Goal: Transaction & Acquisition: Book appointment/travel/reservation

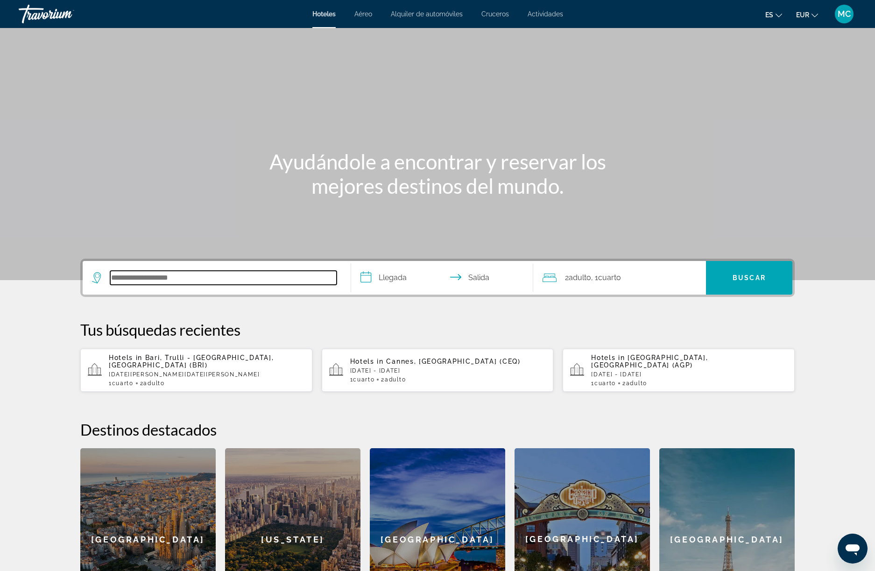
click at [153, 284] on input "Search hotel destination" at bounding box center [223, 278] width 226 height 14
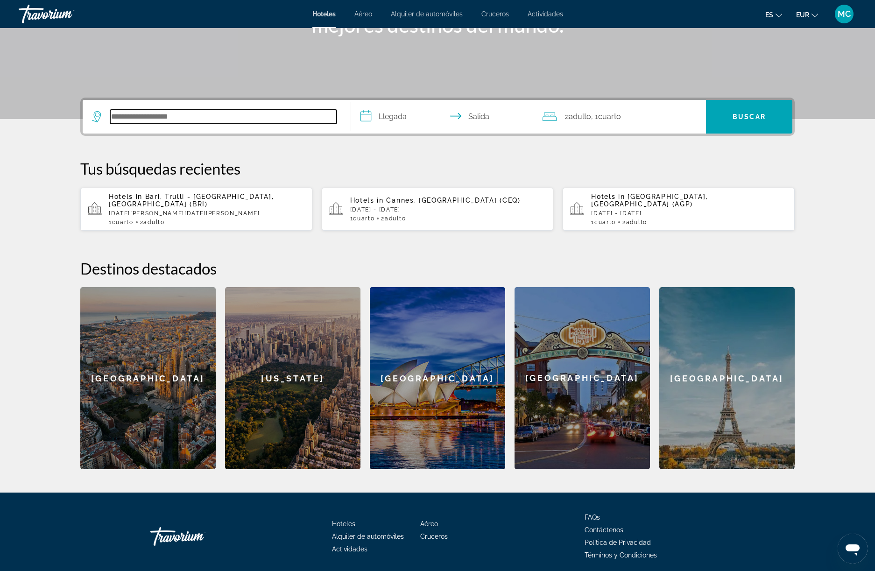
scroll to position [191, 0]
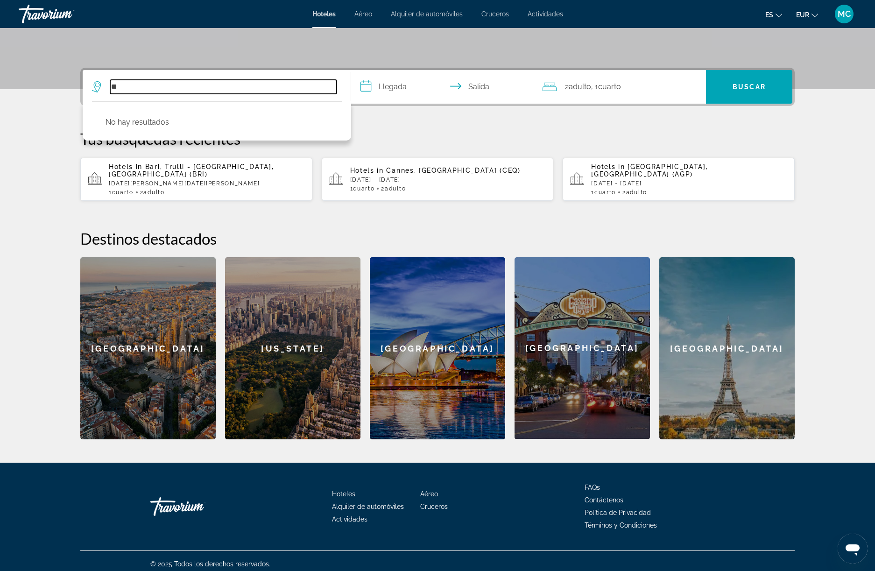
type input "*"
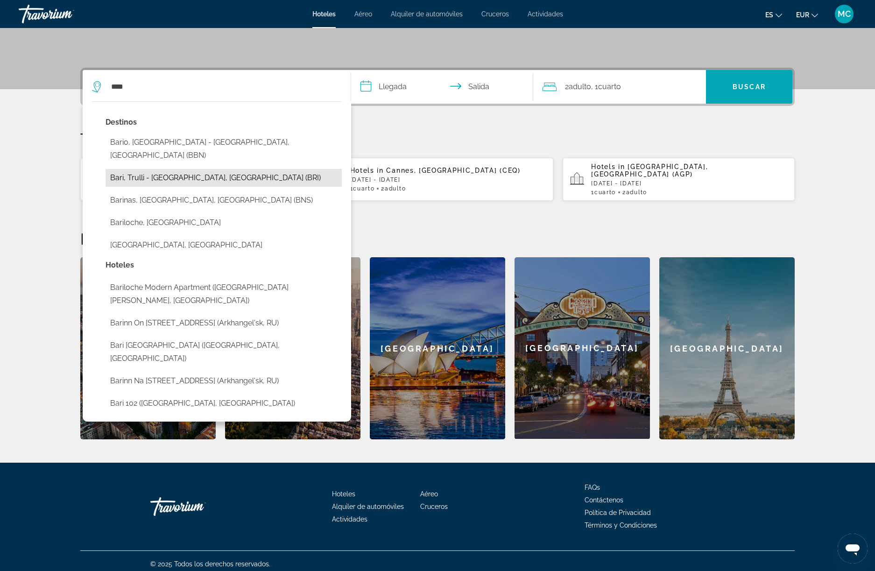
click at [130, 169] on button "Bari, Trulli - [GEOGRAPHIC_DATA], [GEOGRAPHIC_DATA] (BRI)" at bounding box center [224, 178] width 236 height 18
type input "**********"
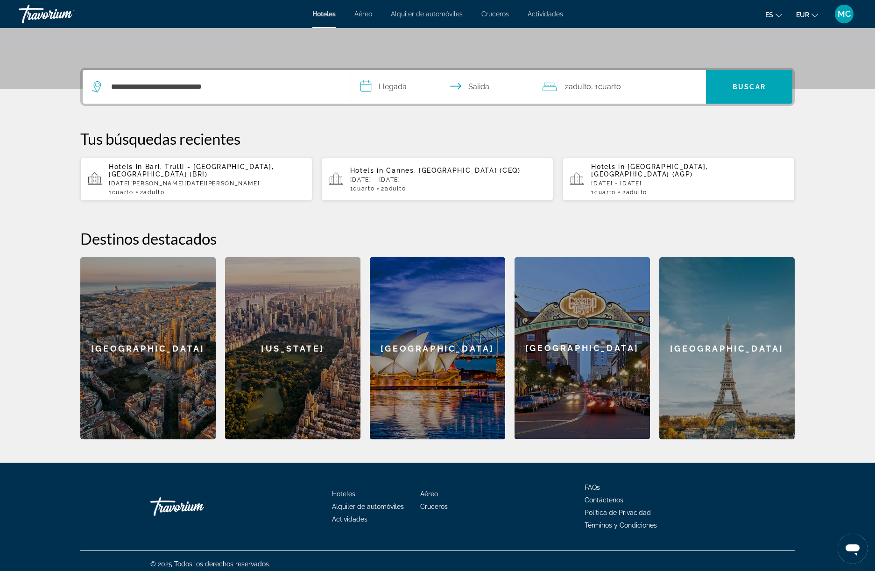
click at [388, 94] on input "**********" at bounding box center [444, 88] width 186 height 36
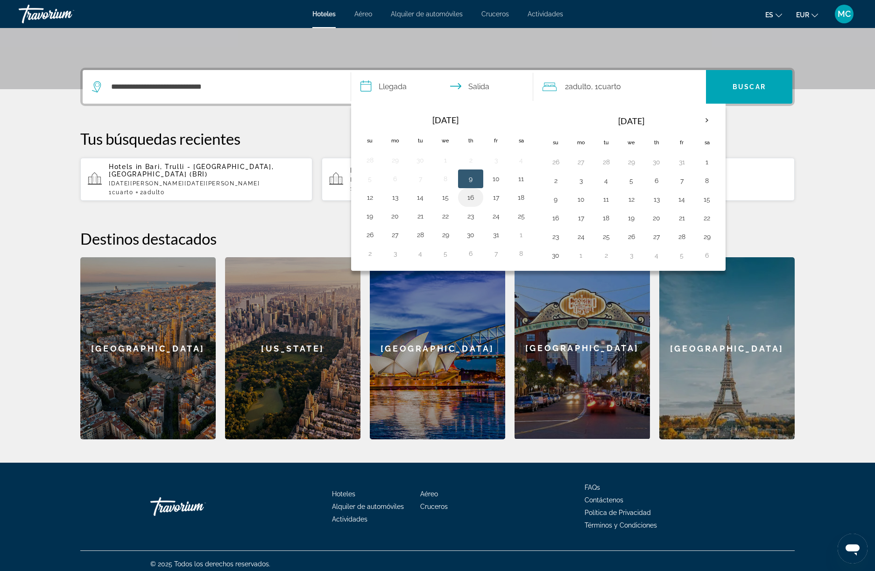
click at [473, 196] on button "16" at bounding box center [470, 197] width 15 height 13
click at [496, 194] on button "17" at bounding box center [495, 197] width 15 height 13
type input "**********"
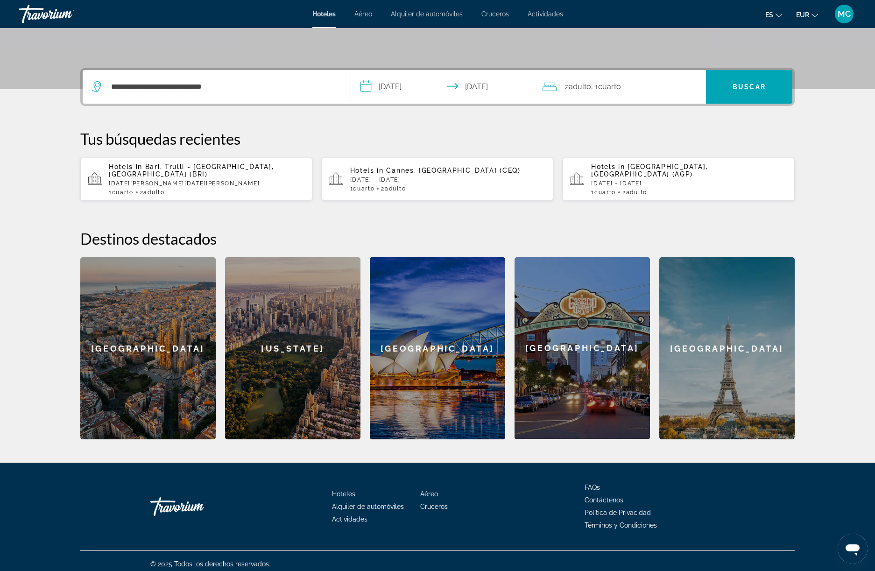
click at [734, 79] on span "Search" at bounding box center [749, 87] width 86 height 22
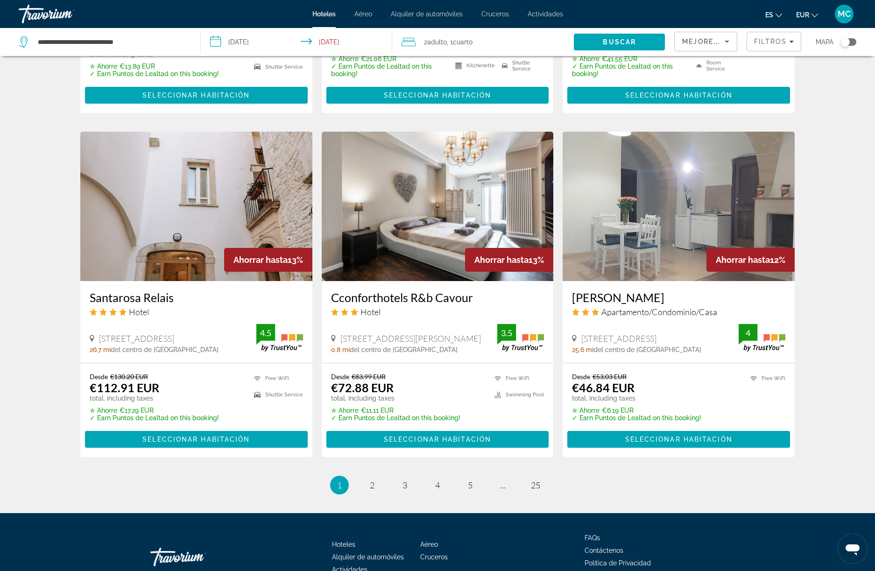
scroll to position [1051, 0]
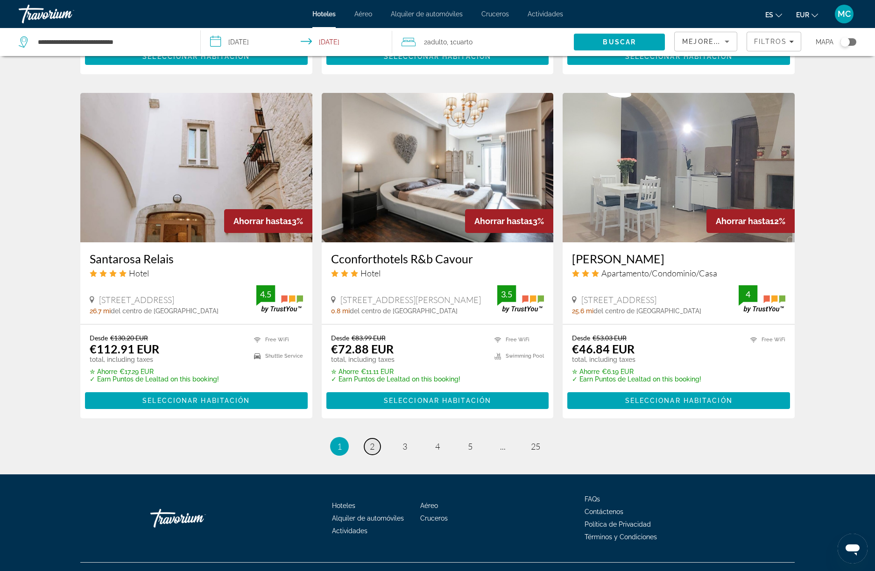
click at [375, 441] on link "page 2" at bounding box center [372, 446] width 16 height 16
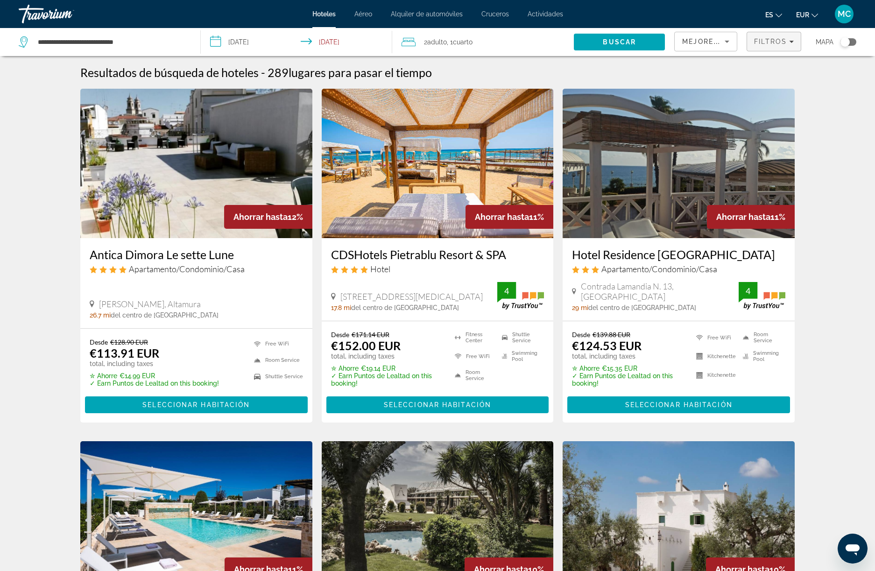
click at [791, 43] on icon "Filters" at bounding box center [791, 41] width 5 height 5
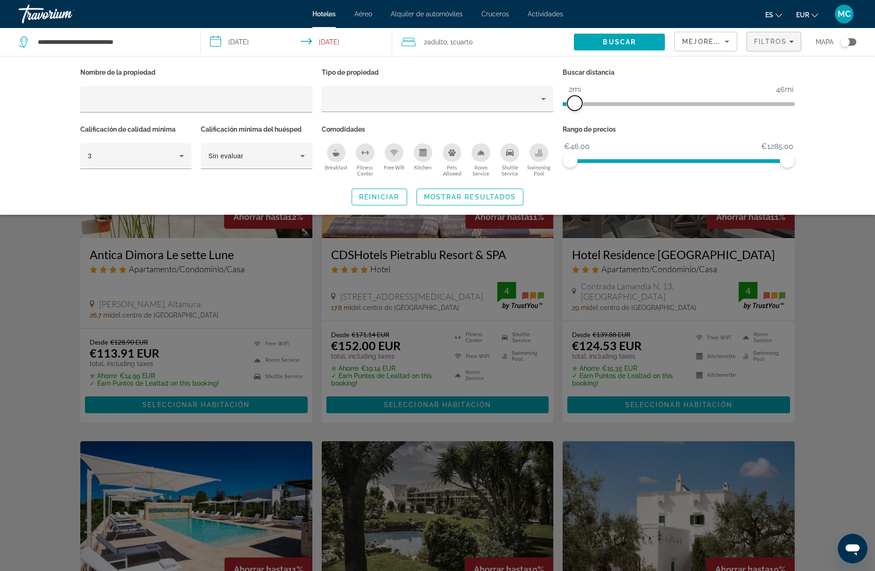
drag, startPoint x: 710, startPoint y: 102, endPoint x: 577, endPoint y: 109, distance: 133.3
click at [577, 109] on span "ngx-slider" at bounding box center [574, 103] width 15 height 15
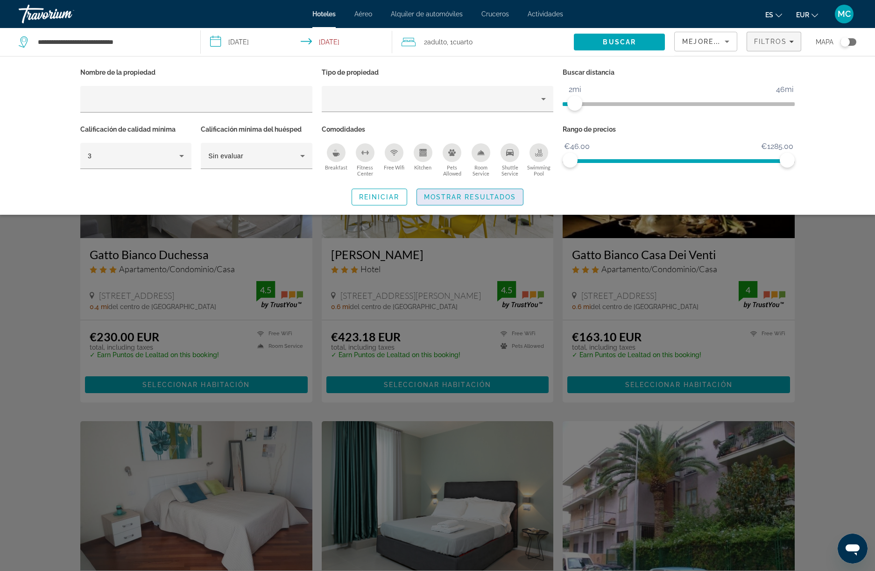
click at [446, 197] on span "Mostrar resultados" at bounding box center [470, 196] width 92 height 7
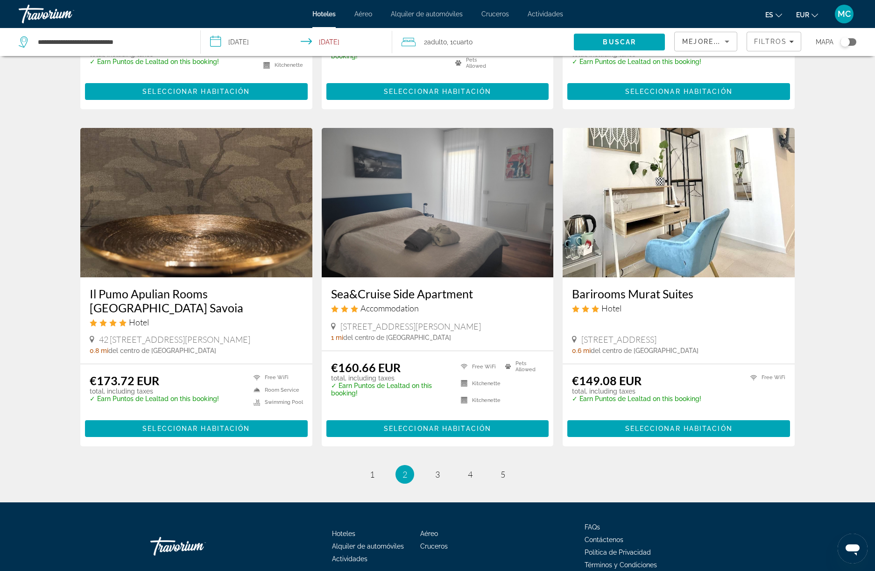
scroll to position [996, 0]
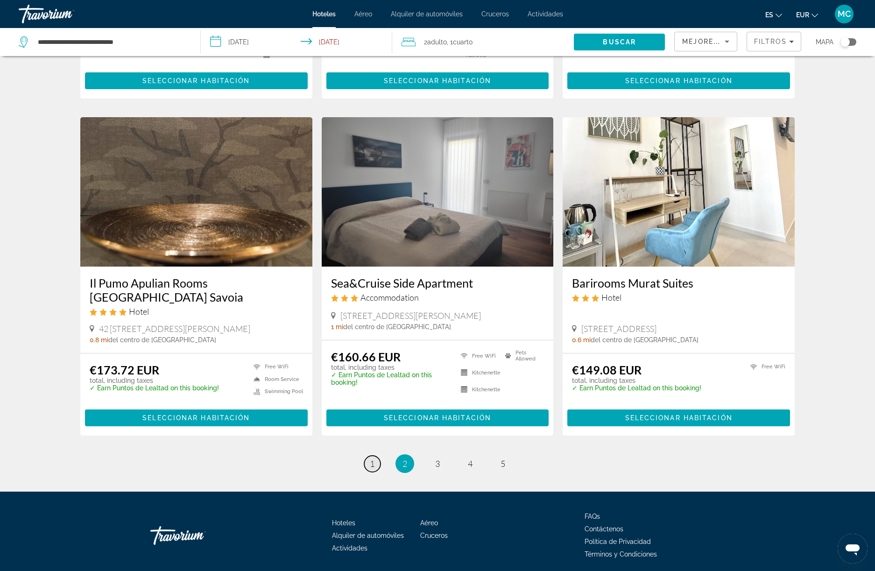
click at [371, 465] on span "1" at bounding box center [372, 464] width 5 height 10
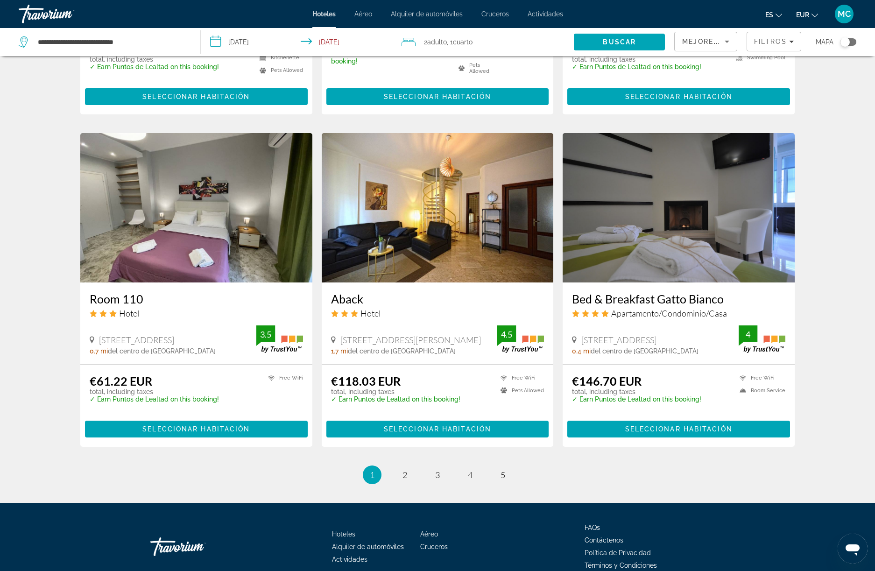
scroll to position [1017, 0]
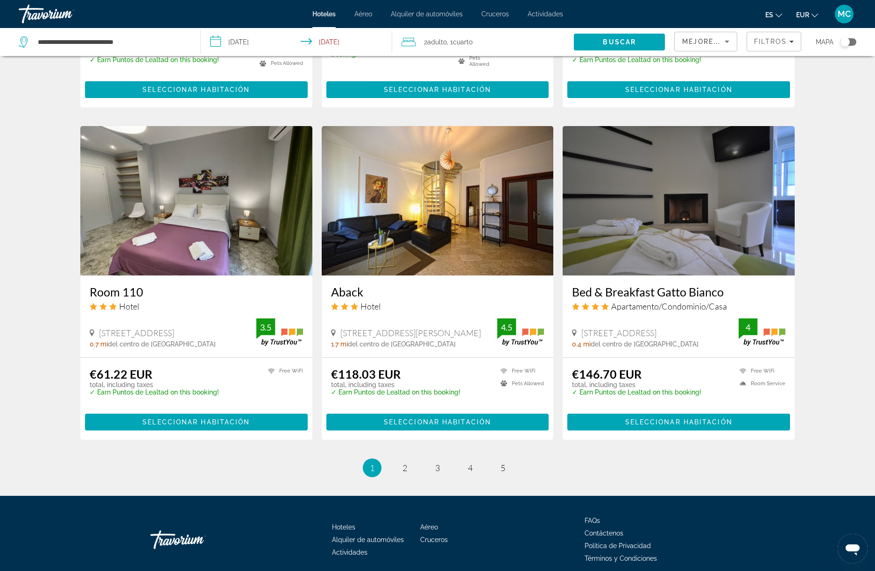
click at [662, 244] on img "Main content" at bounding box center [679, 200] width 232 height 149
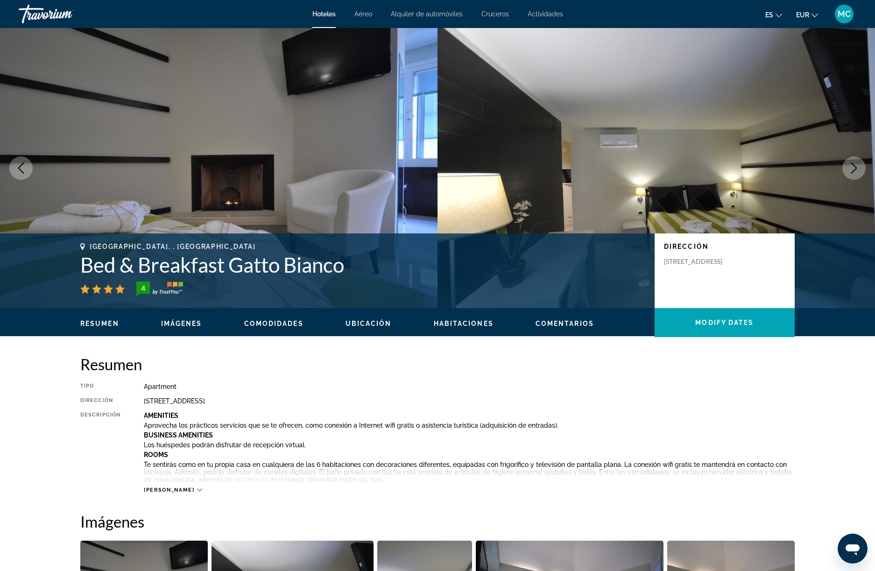
click at [855, 165] on icon "Next image" at bounding box center [853, 167] width 11 height 11
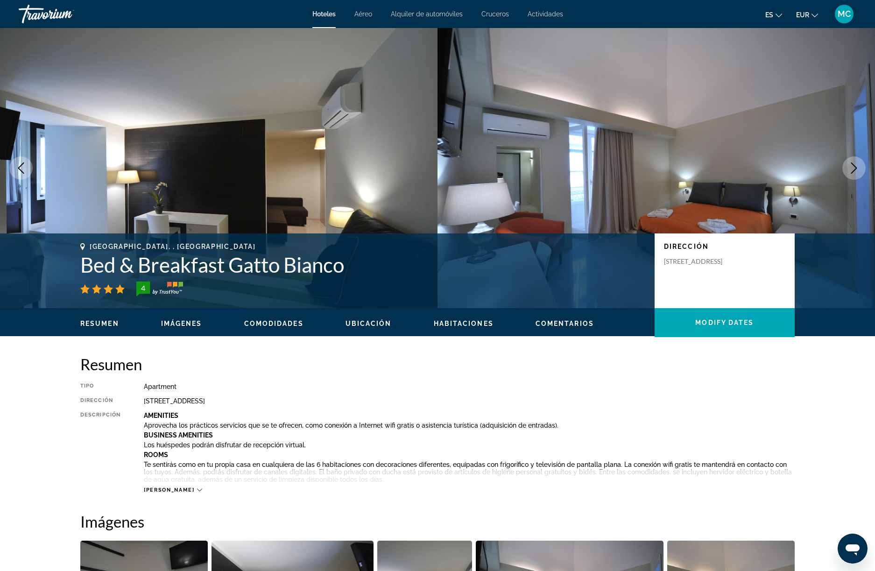
click at [855, 165] on icon "Next image" at bounding box center [853, 167] width 11 height 11
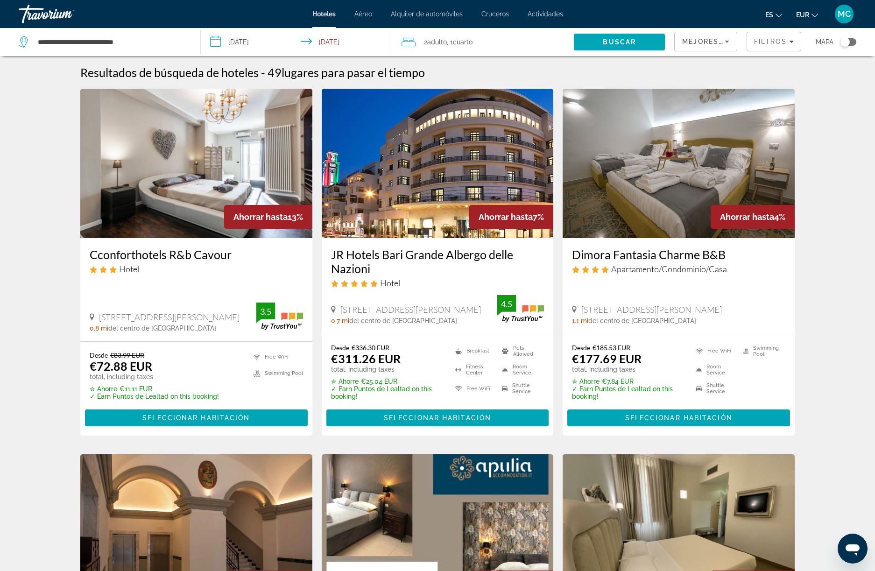
click at [847, 40] on div "Toggle map" at bounding box center [844, 41] width 9 height 9
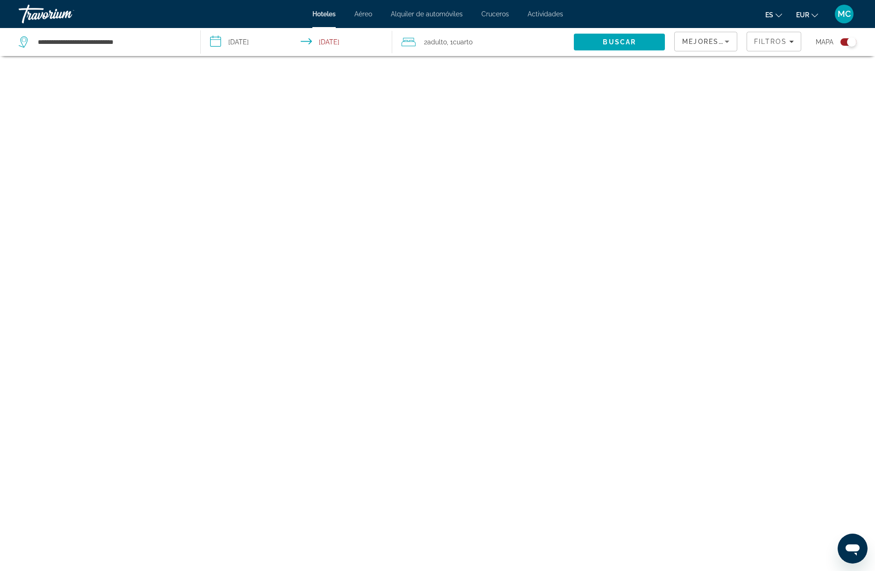
scroll to position [56, 0]
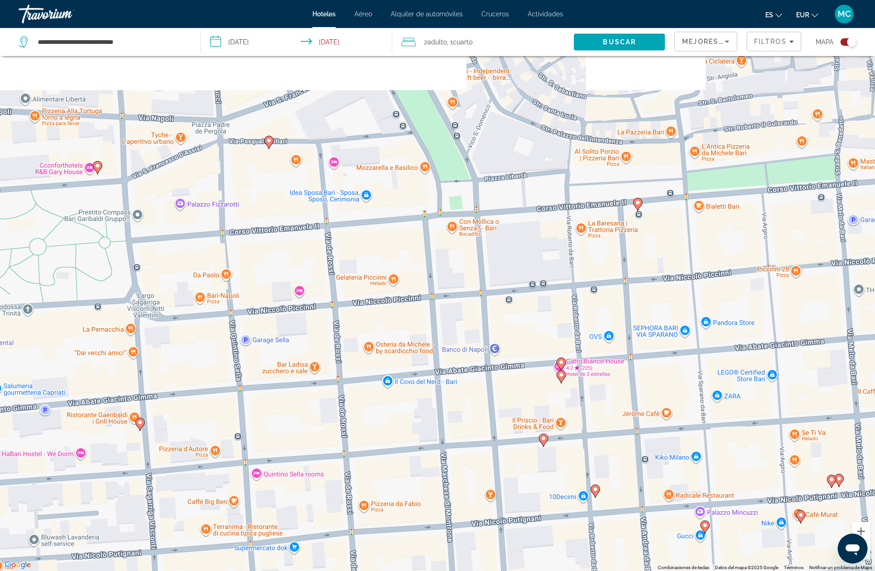
drag, startPoint x: 465, startPoint y: 125, endPoint x: 519, endPoint y: 392, distance: 272.5
click at [519, 392] on div "Para activar la función de arrastre con el teclado, pulsa Alt + Intro. Cuando h…" at bounding box center [437, 285] width 875 height 571
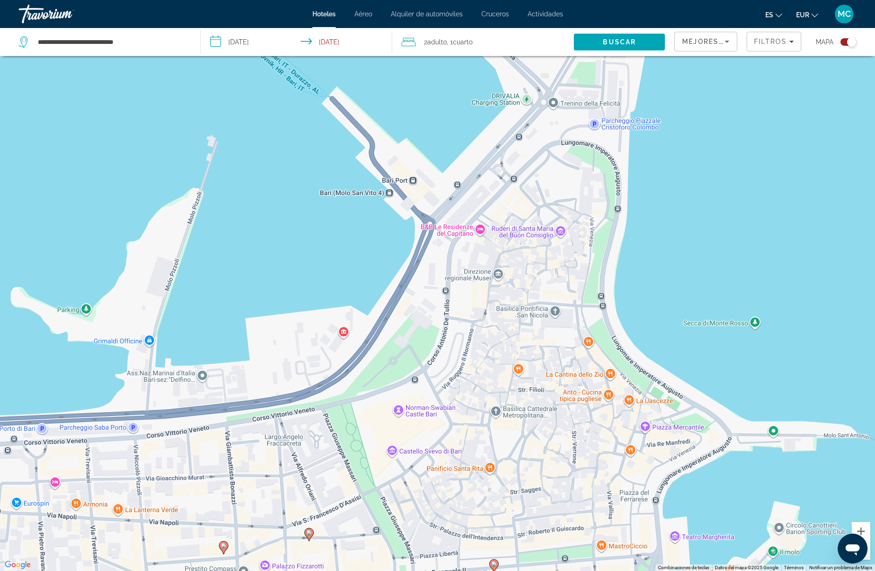
drag, startPoint x: 536, startPoint y: 192, endPoint x: 444, endPoint y: 419, distance: 244.6
click at [444, 419] on div "Para activar la función de arrastre con el teclado, pulsa Alt + Intro. Cuando h…" at bounding box center [437, 285] width 875 height 571
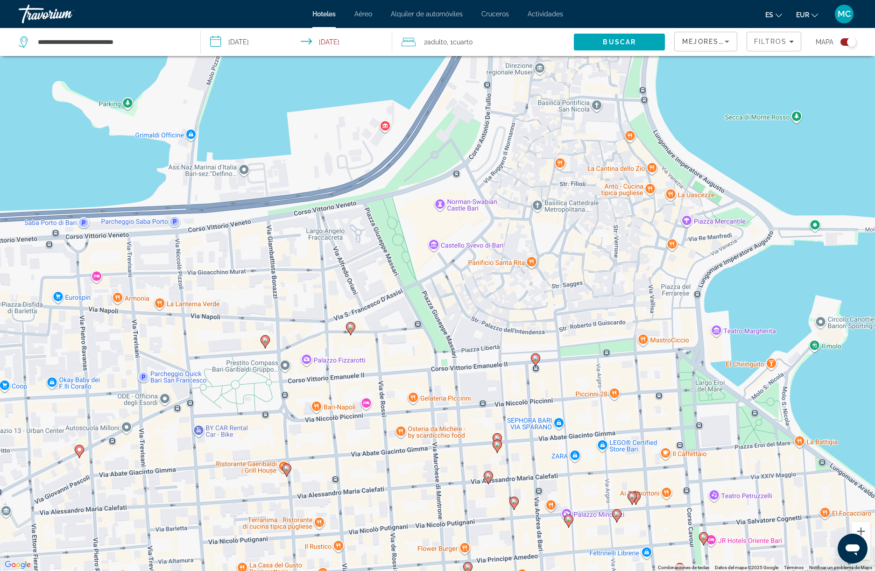
drag, startPoint x: 444, startPoint y: 430, endPoint x: 485, endPoint y: 221, distance: 212.4
click at [485, 221] on div "Para activar la función de arrastre con el teclado, pulsa Alt + Intro. Cuando h…" at bounding box center [437, 285] width 875 height 571
click at [536, 360] on image "Main content" at bounding box center [536, 358] width 6 height 6
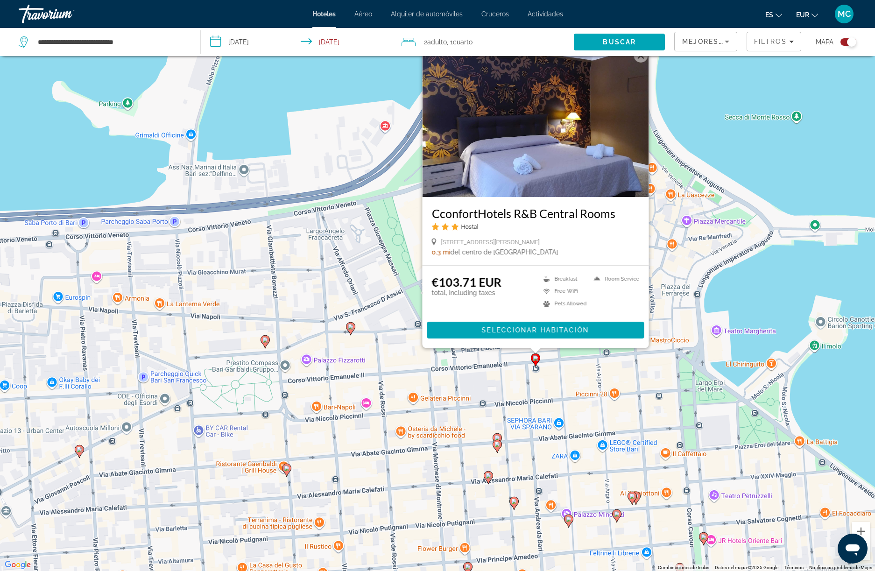
click at [351, 326] on image "Main content" at bounding box center [351, 327] width 6 height 6
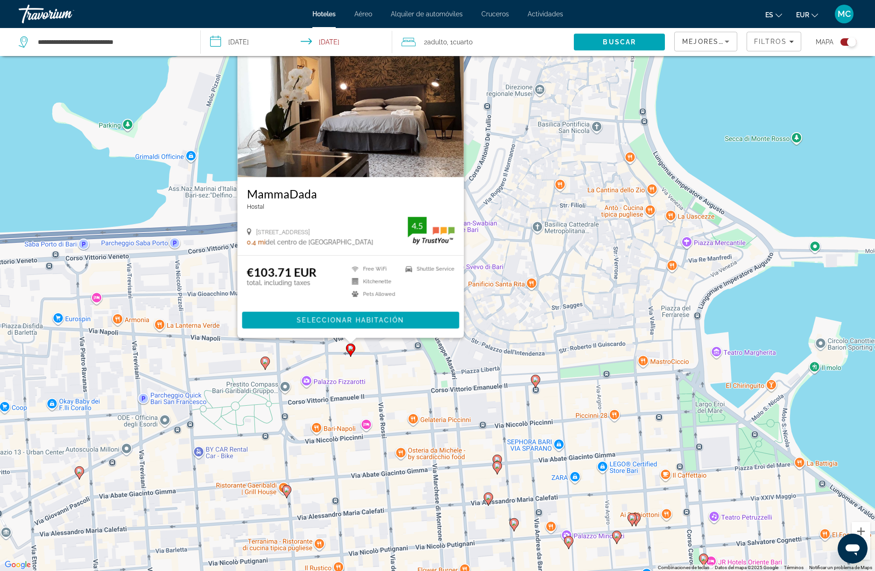
click at [496, 466] on image "Main content" at bounding box center [497, 466] width 6 height 6
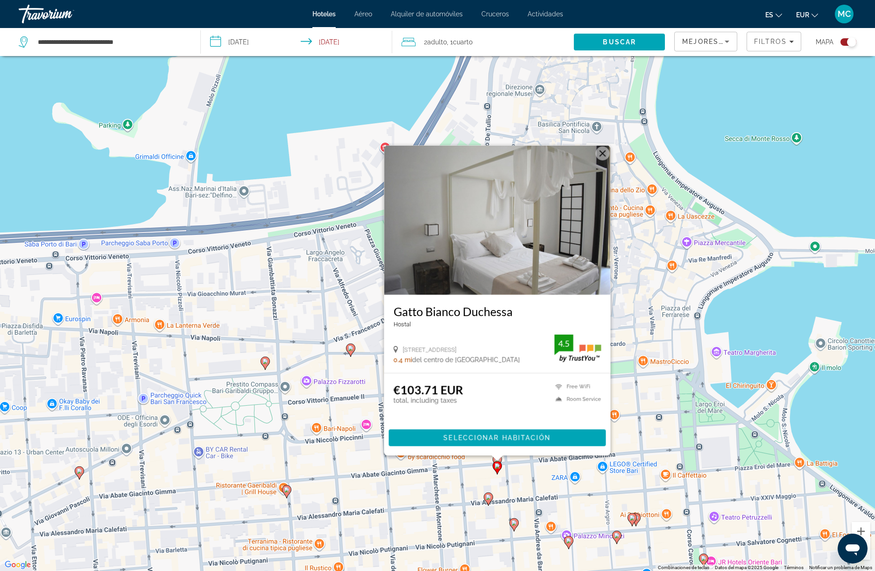
click at [650, 334] on div "Para activar la función de arrastre con el teclado, pulsa Alt + Intro. Cuando h…" at bounding box center [437, 285] width 875 height 571
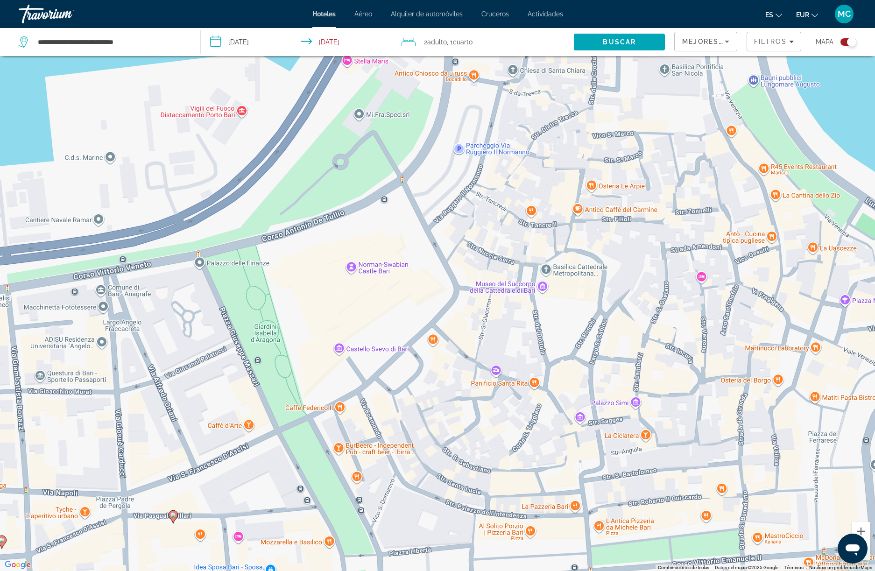
drag, startPoint x: 472, startPoint y: 156, endPoint x: 505, endPoint y: 206, distance: 60.0
click at [505, 206] on div "Para activar la función de arrastre con el teclado, pulsa Alt + Intro. Cuando h…" at bounding box center [437, 285] width 875 height 571
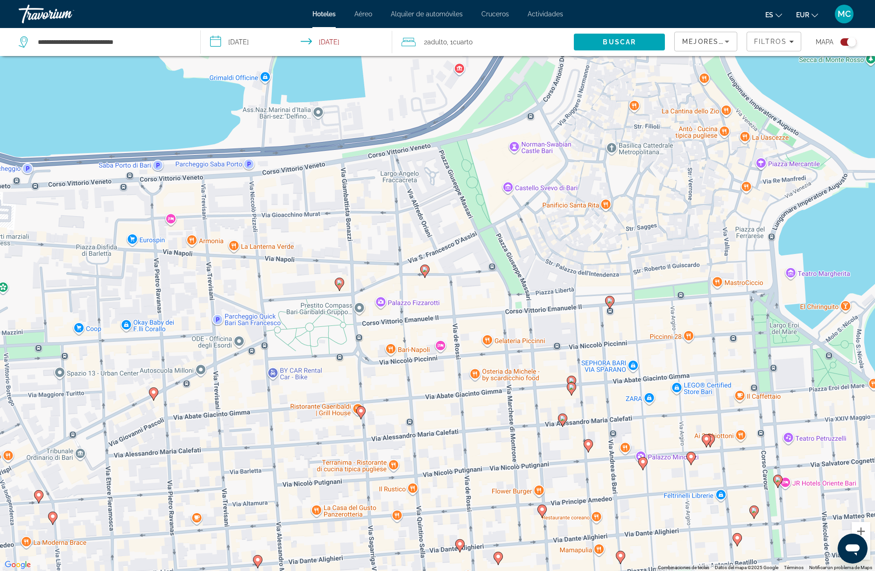
drag, startPoint x: 373, startPoint y: 428, endPoint x: 502, endPoint y: 257, distance: 214.4
click at [502, 257] on div "Para activar la función de arrastre con el teclado, pulsa Alt + Intro. Cuando h…" at bounding box center [437, 285] width 875 height 571
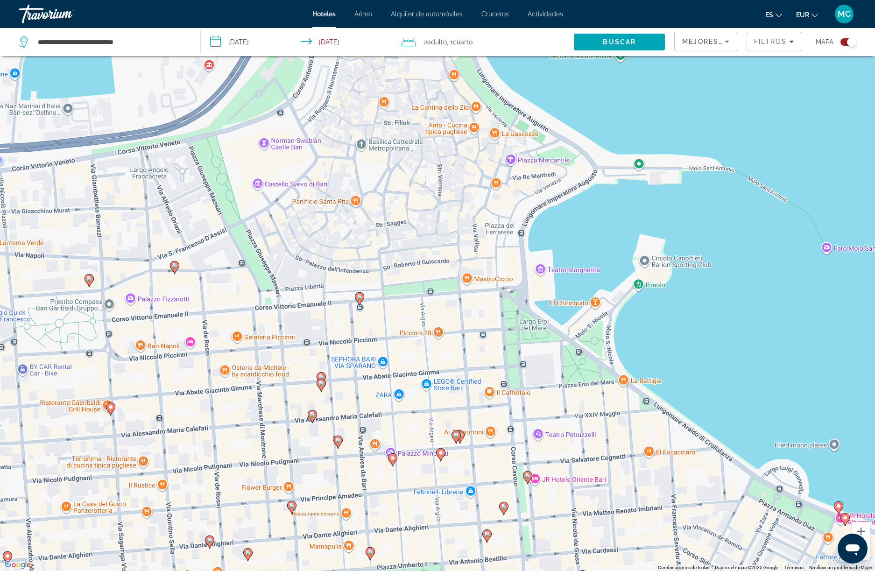
drag, startPoint x: 634, startPoint y: 255, endPoint x: 381, endPoint y: 253, distance: 252.6
click at [381, 253] on div "Para activar la función de arrastre con el teclado, pulsa Alt + Intro. Cuando h…" at bounding box center [437, 285] width 875 height 571
click at [526, 475] on image "Main content" at bounding box center [528, 476] width 6 height 6
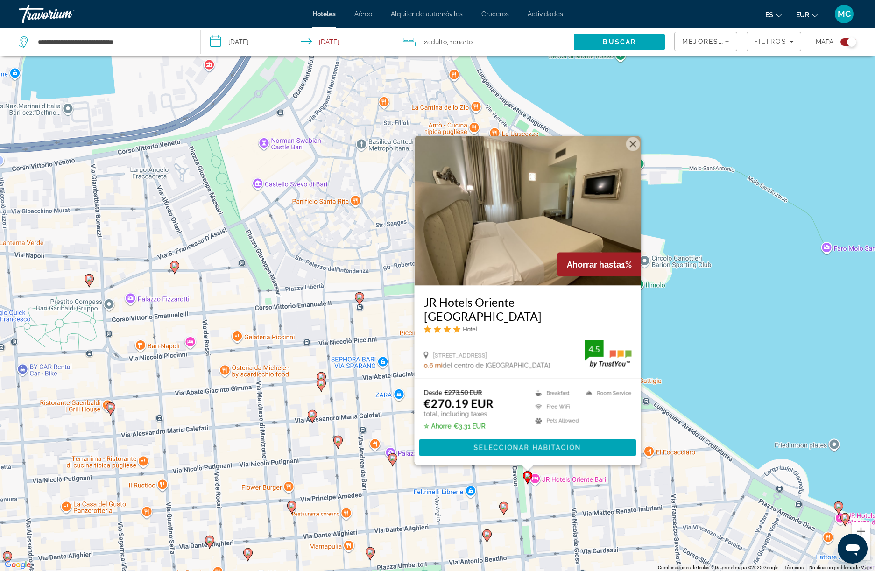
click at [506, 512] on gmp-advanced-marker "Main content" at bounding box center [503, 508] width 9 height 14
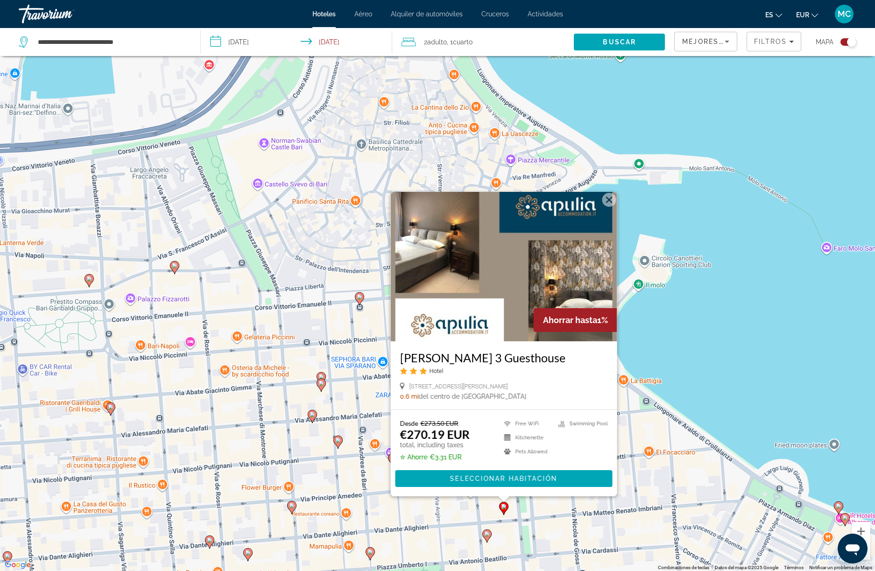
click at [312, 414] on image "Main content" at bounding box center [313, 415] width 6 height 6
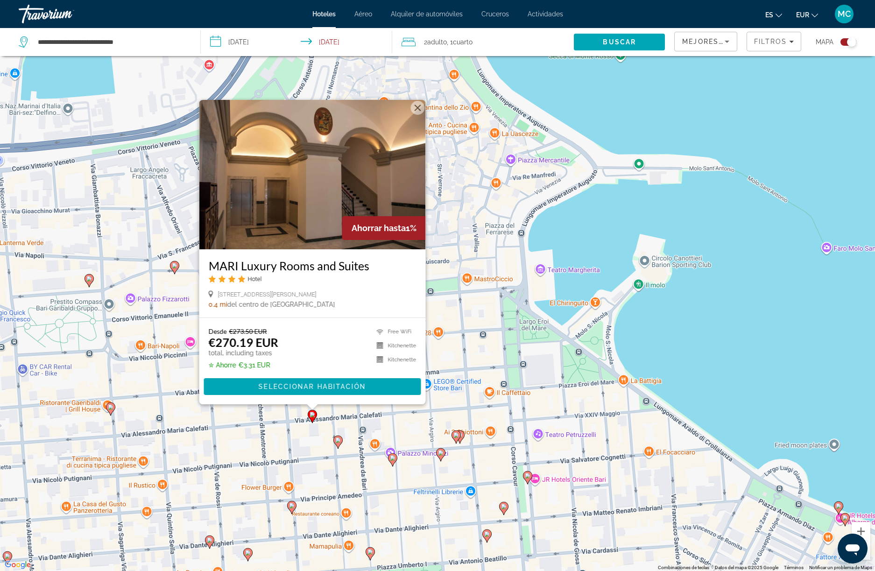
click at [339, 441] on image "Main content" at bounding box center [338, 441] width 6 height 6
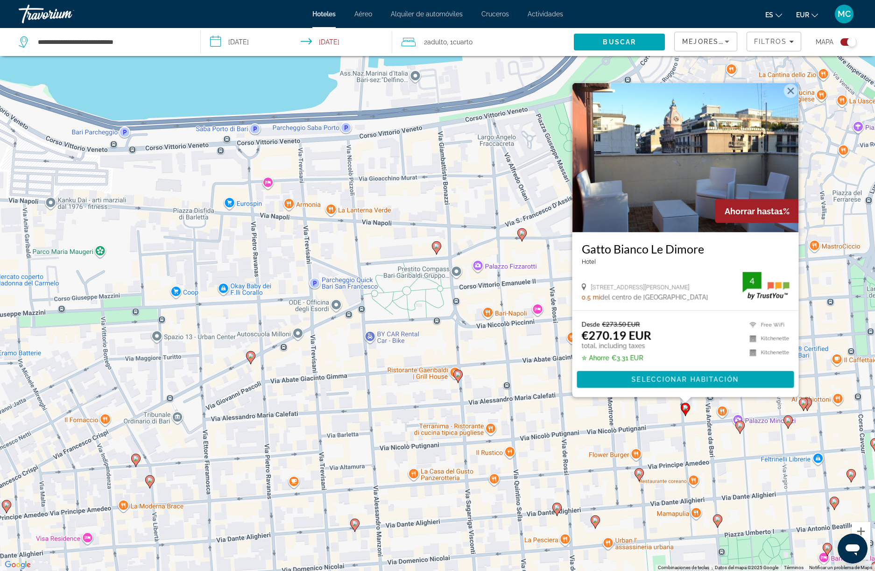
drag, startPoint x: 200, startPoint y: 366, endPoint x: 549, endPoint y: 333, distance: 350.4
click at [549, 333] on div "Para activar la función de arrastre con el teclado, pulsa Alt + Intro. Cuando h…" at bounding box center [437, 285] width 875 height 571
click at [251, 355] on image "Main content" at bounding box center [251, 356] width 6 height 6
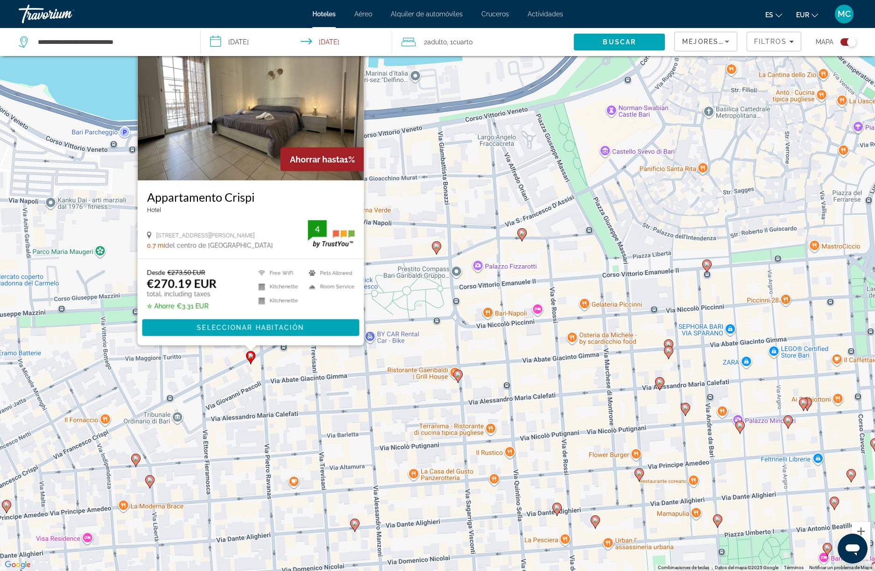
click at [459, 376] on image "Main content" at bounding box center [458, 375] width 6 height 6
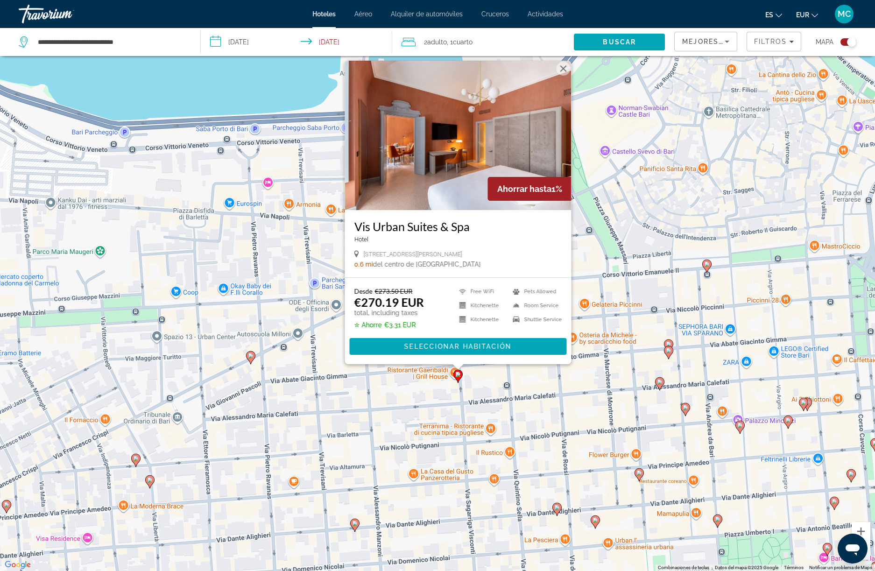
click at [634, 473] on div "Para activar la función de arrastre con el teclado, pulsa Alt + Intro. Cuando h…" at bounding box center [437, 285] width 875 height 571
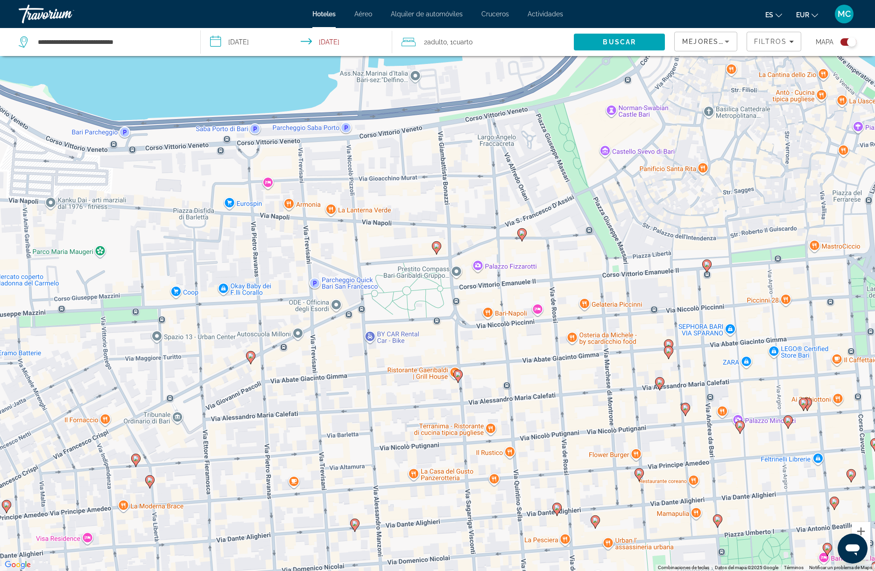
click at [643, 475] on icon "Main content" at bounding box center [639, 474] width 8 height 12
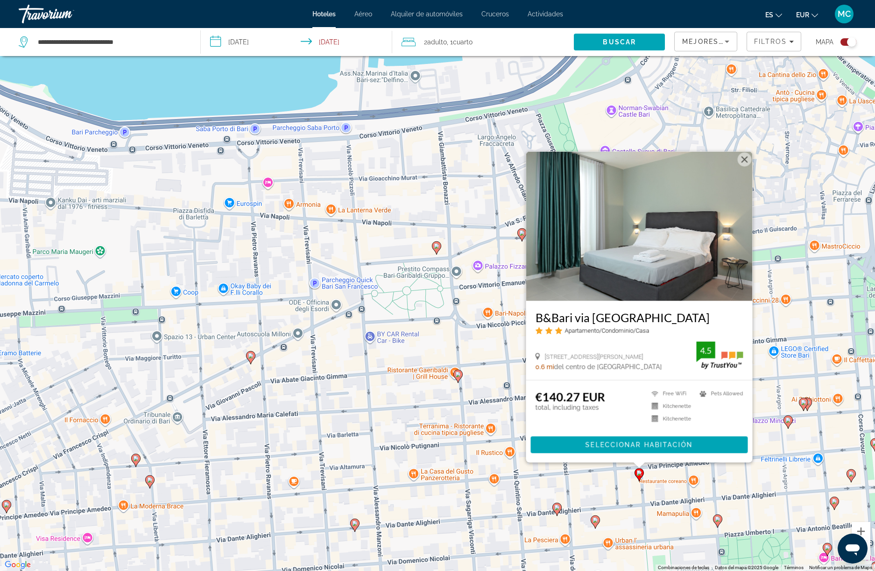
click at [560, 510] on icon "Main content" at bounding box center [557, 509] width 8 height 12
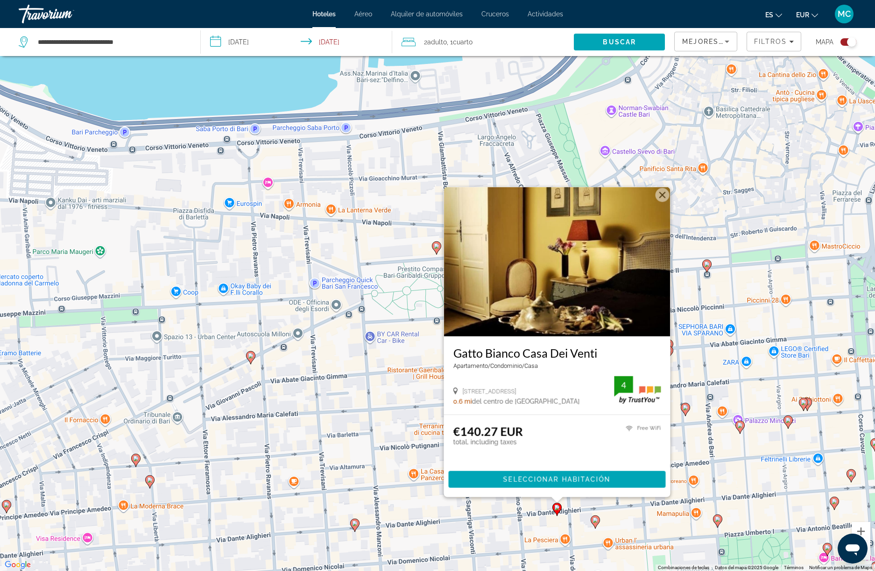
click at [598, 520] on icon "Main content" at bounding box center [595, 521] width 8 height 12
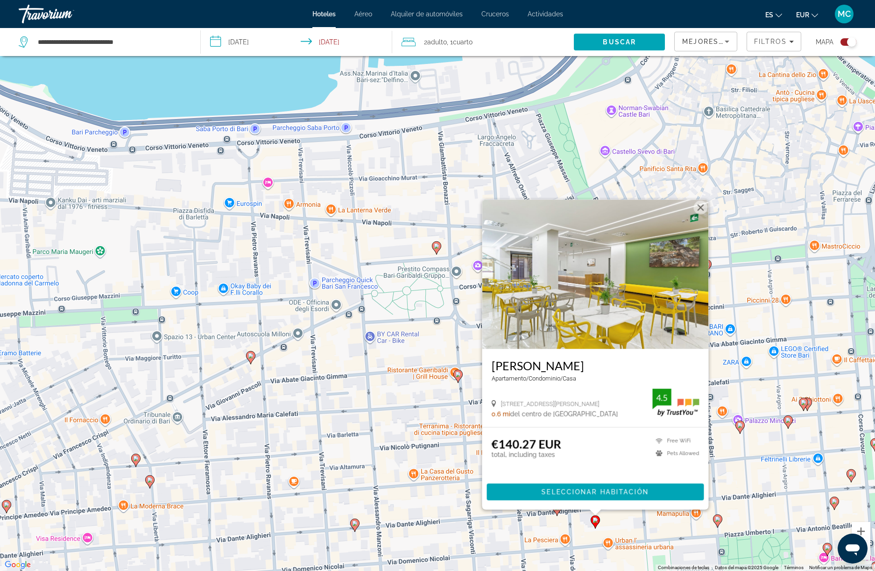
click at [802, 402] on image "Main content" at bounding box center [804, 403] width 6 height 6
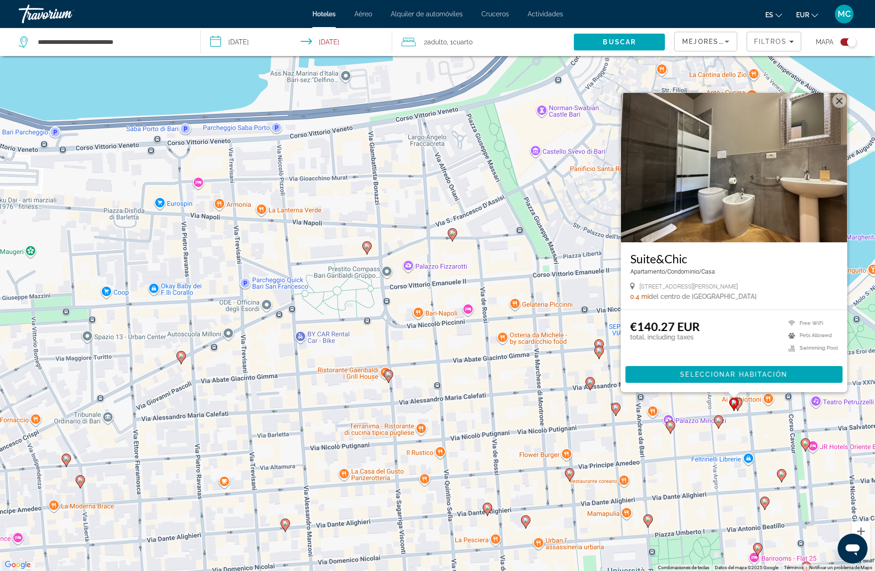
click at [714, 421] on icon "Main content" at bounding box center [718, 421] width 9 height 13
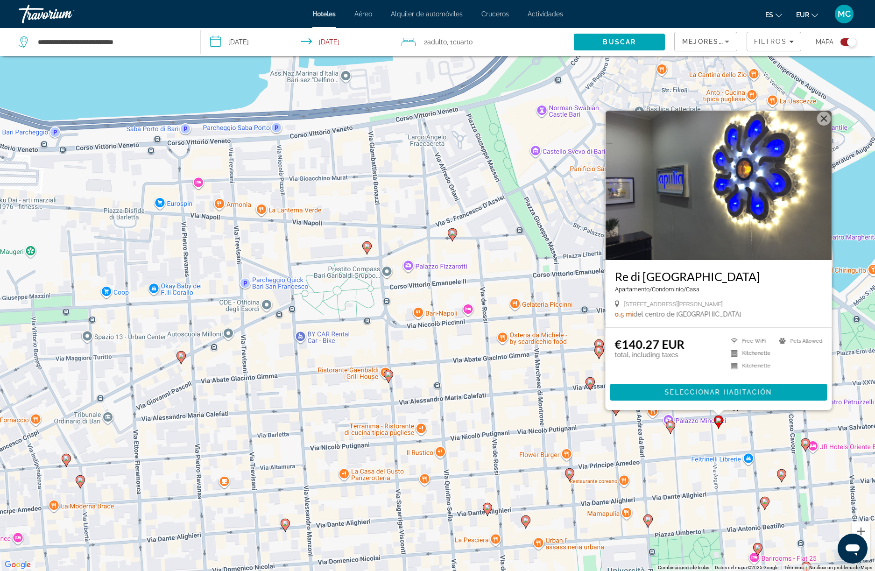
click at [366, 247] on image "Main content" at bounding box center [367, 246] width 6 height 6
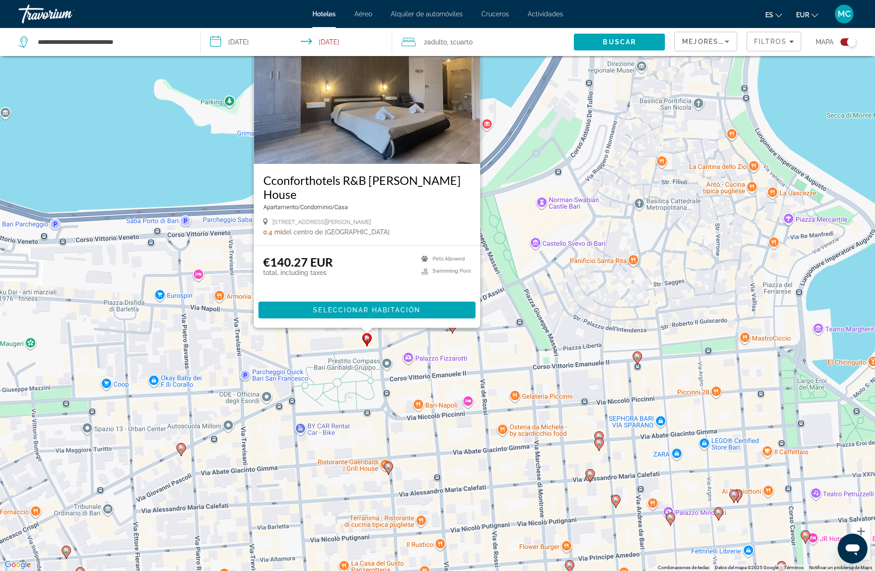
click at [403, 138] on img "Main content" at bounding box center [367, 88] width 226 height 149
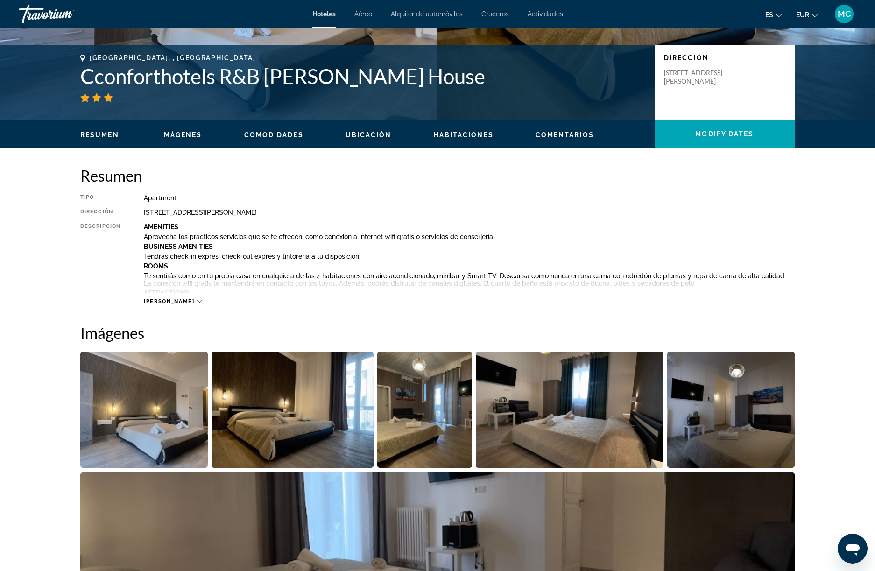
scroll to position [204, 0]
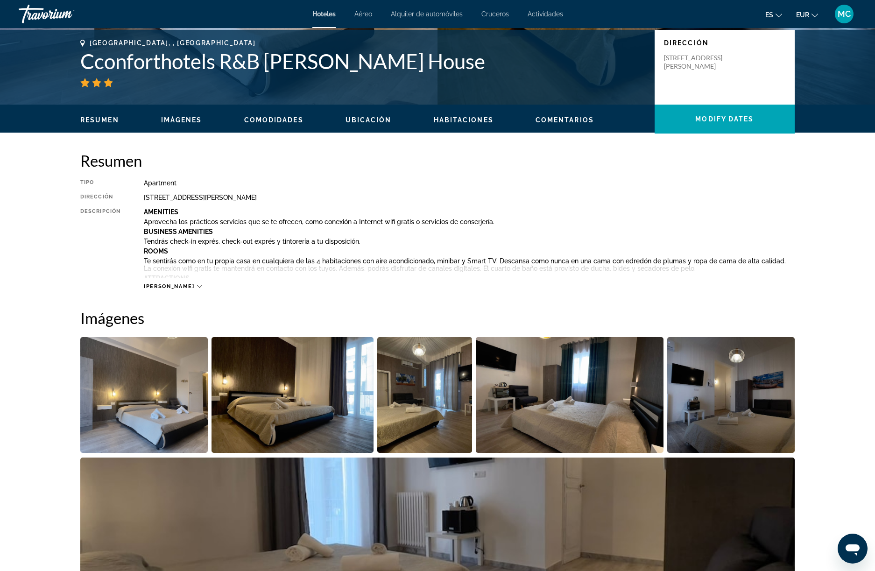
click at [151, 396] on img "Open full-screen image slider" at bounding box center [143, 395] width 127 height 116
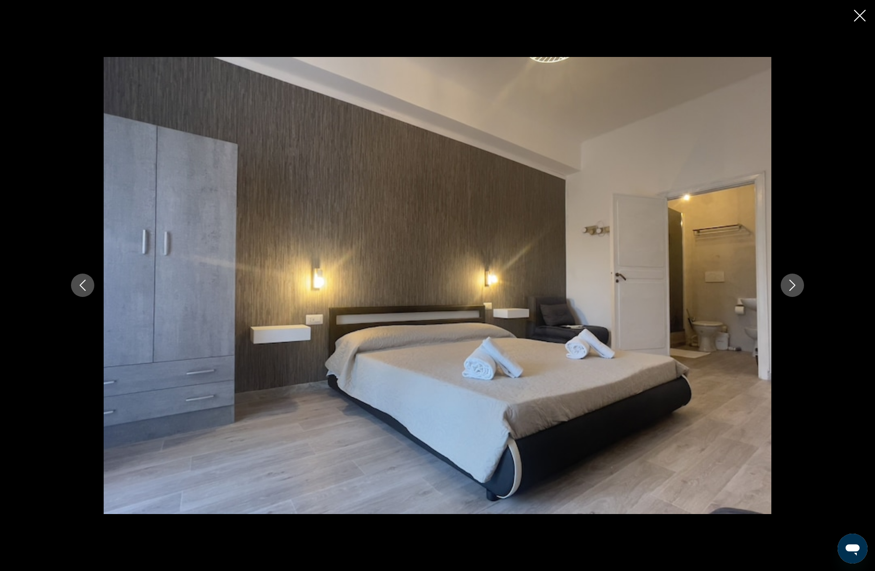
click at [793, 290] on icon "Next image" at bounding box center [792, 285] width 11 height 11
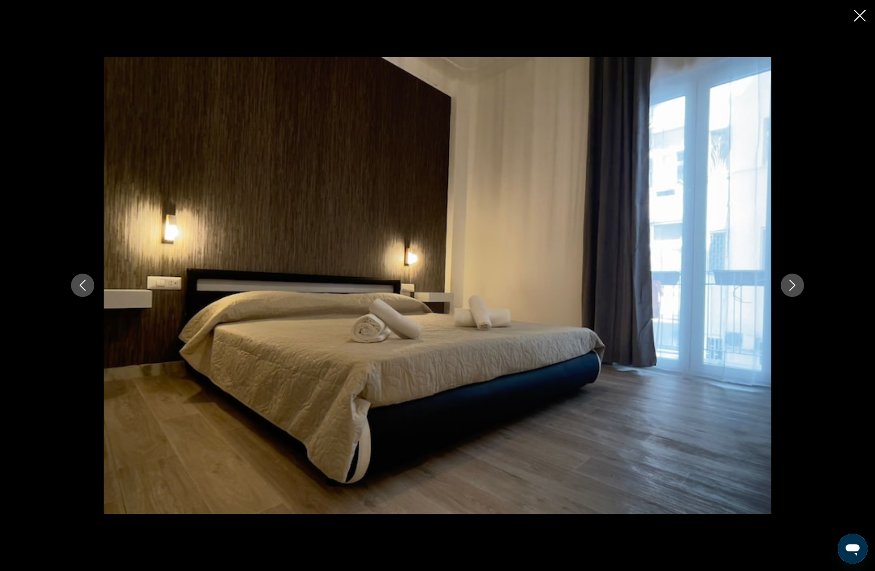
click at [793, 290] on icon "Next image" at bounding box center [792, 285] width 11 height 11
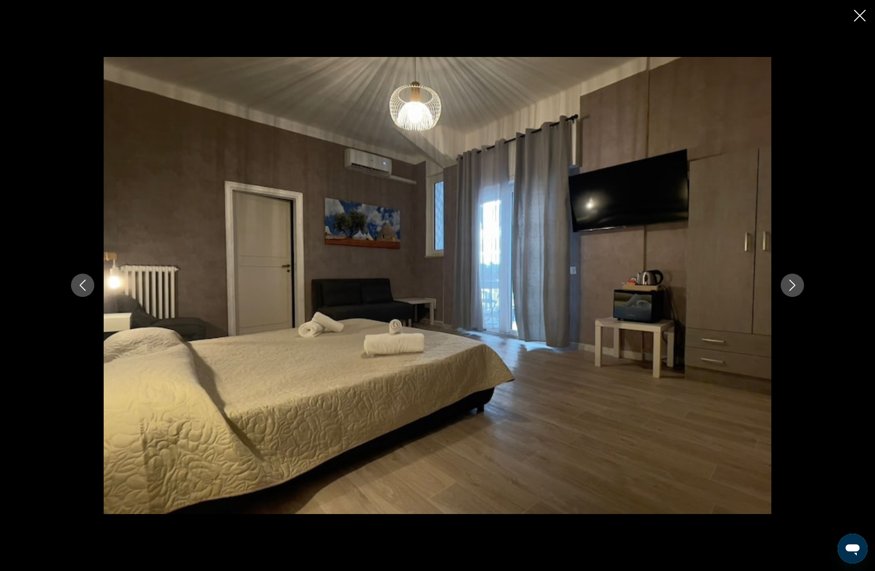
click at [793, 290] on icon "Next image" at bounding box center [792, 285] width 11 height 11
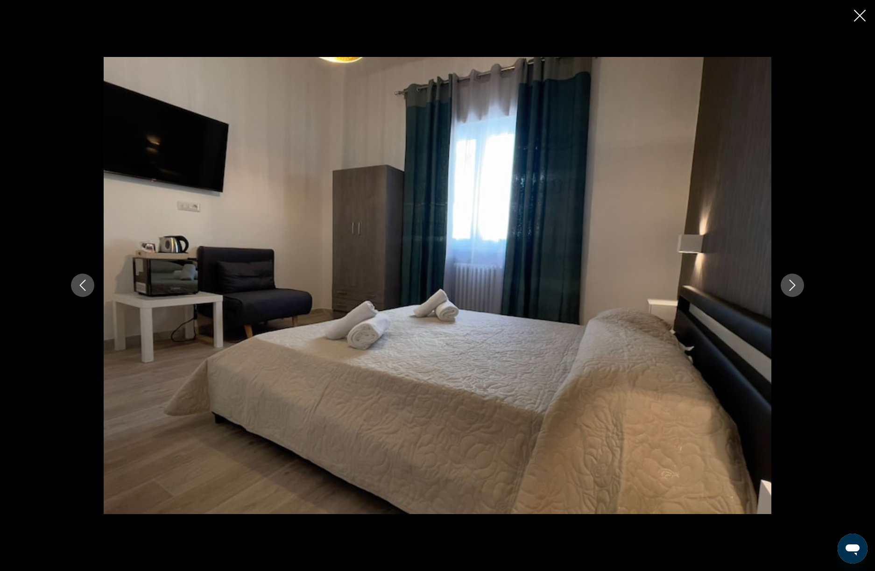
click at [793, 290] on icon "Next image" at bounding box center [792, 285] width 11 height 11
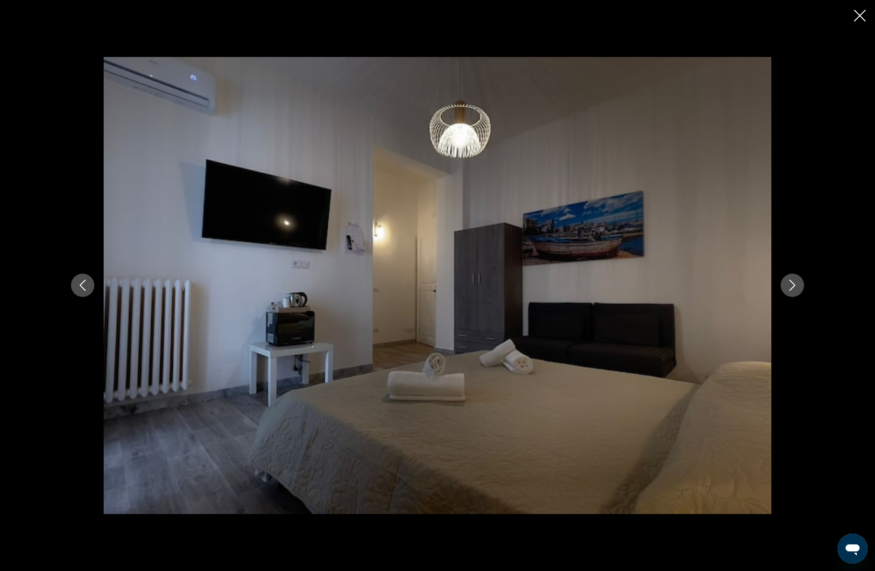
click at [793, 290] on icon "Next image" at bounding box center [792, 285] width 11 height 11
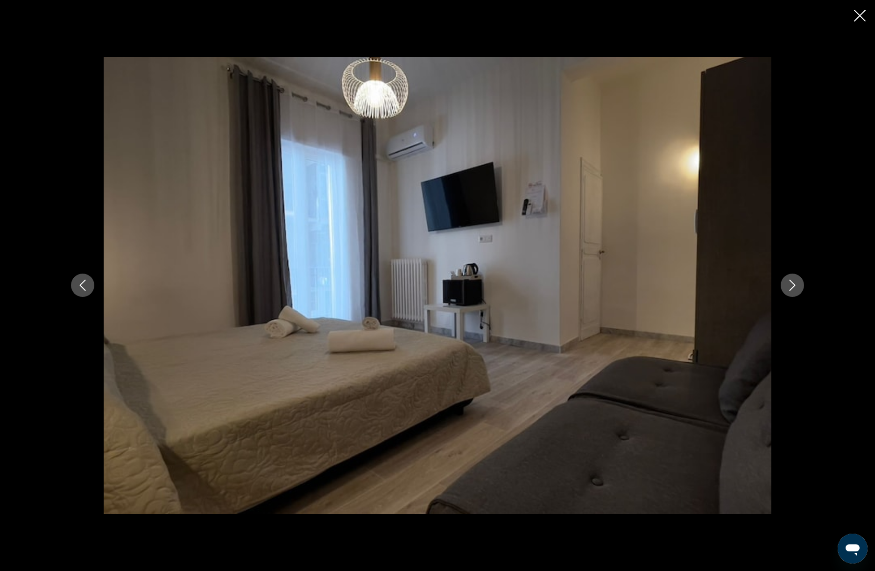
click at [793, 290] on icon "Next image" at bounding box center [792, 285] width 11 height 11
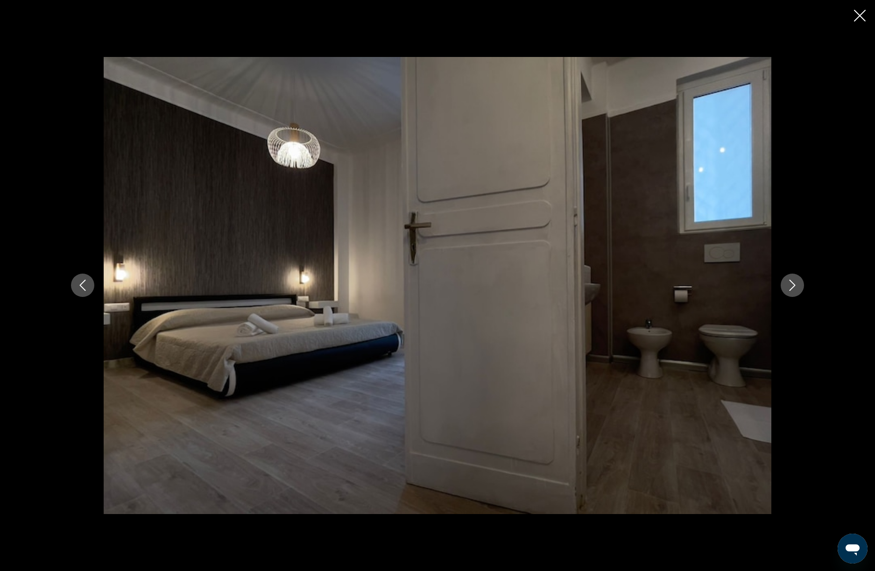
click at [793, 290] on icon "Next image" at bounding box center [792, 285] width 11 height 11
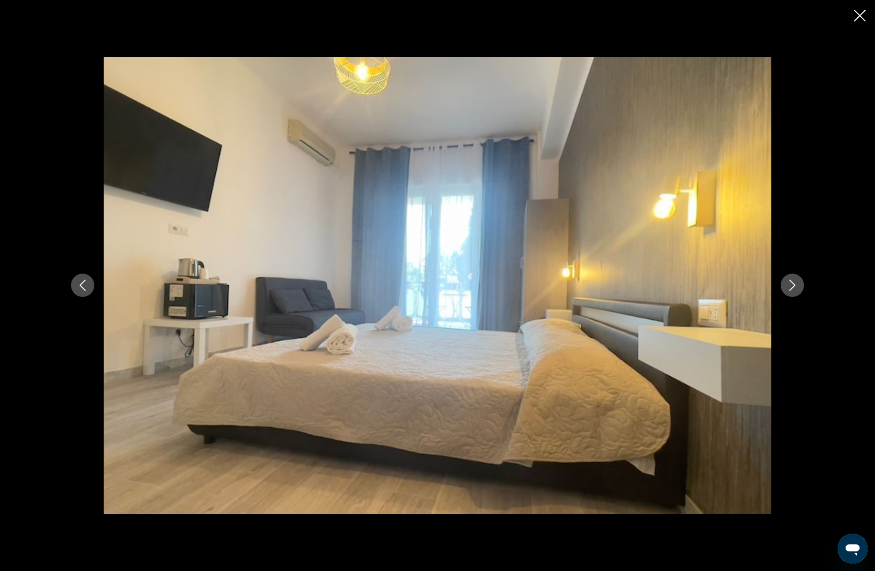
click at [793, 290] on icon "Next image" at bounding box center [792, 285] width 11 height 11
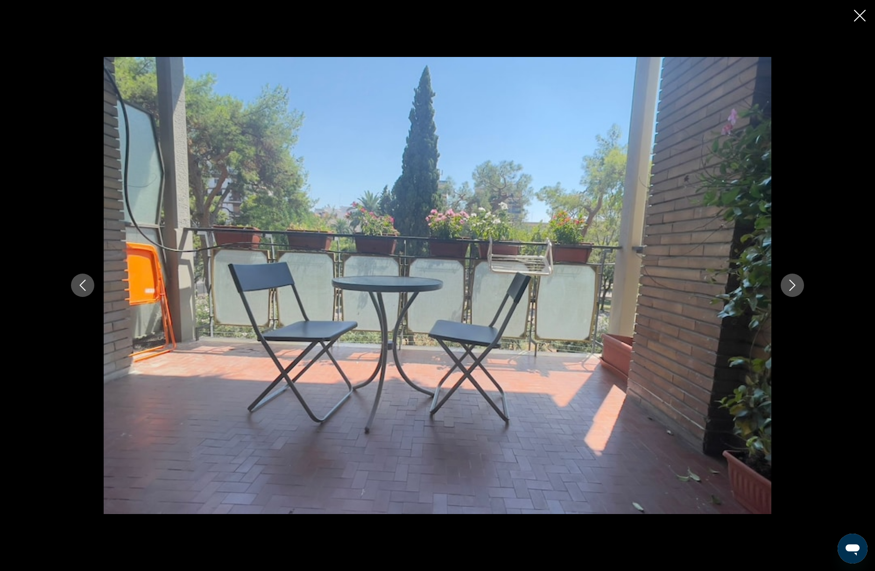
click at [793, 290] on icon "Next image" at bounding box center [792, 285] width 11 height 11
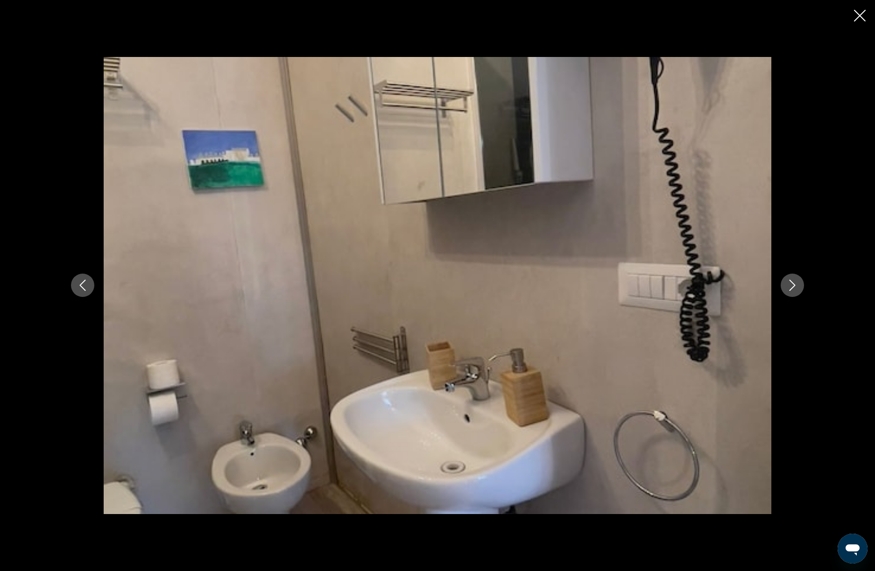
click at [793, 290] on icon "Next image" at bounding box center [792, 285] width 11 height 11
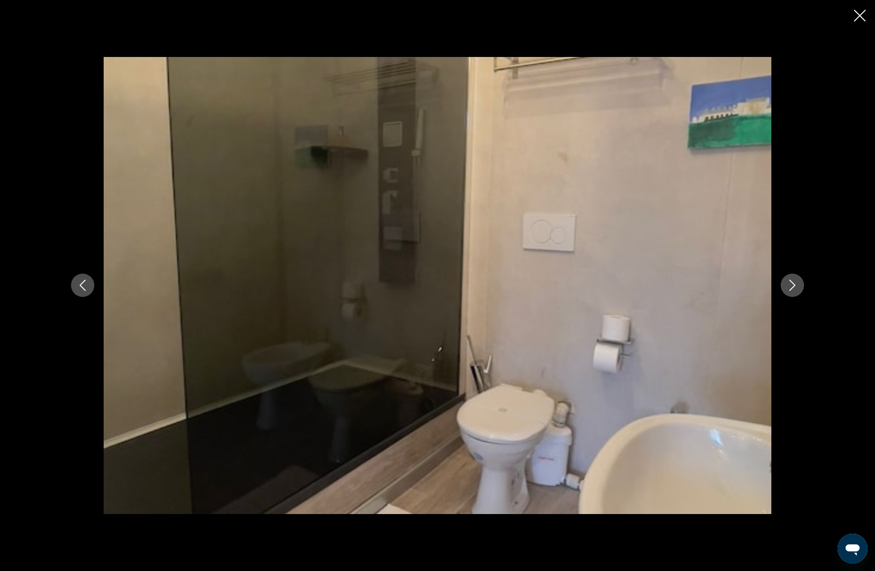
click at [793, 290] on icon "Next image" at bounding box center [792, 285] width 11 height 11
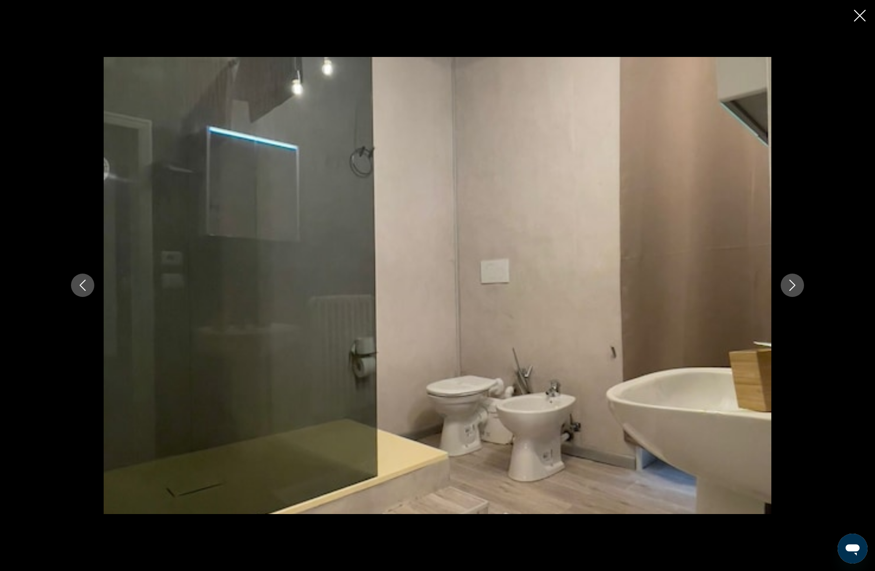
click at [793, 290] on icon "Next image" at bounding box center [792, 285] width 11 height 11
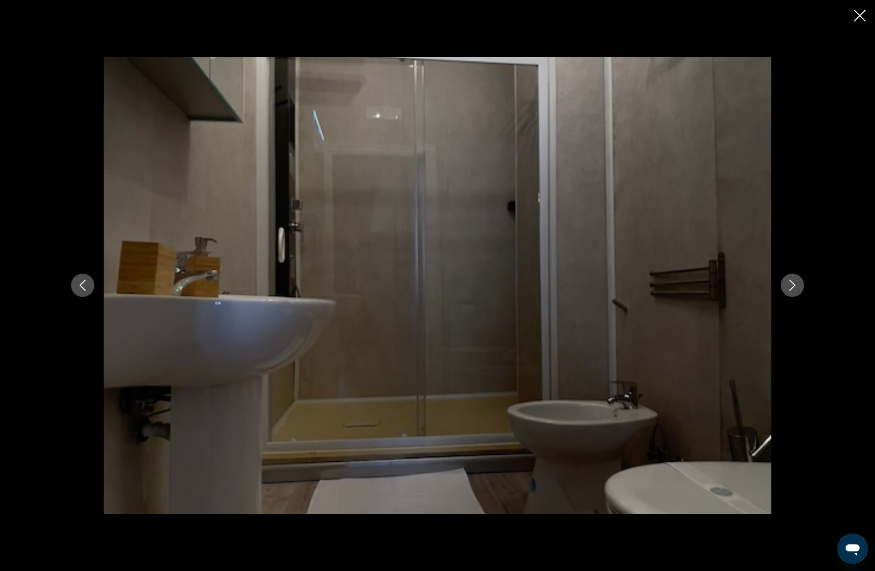
click at [793, 290] on icon "Next image" at bounding box center [792, 285] width 11 height 11
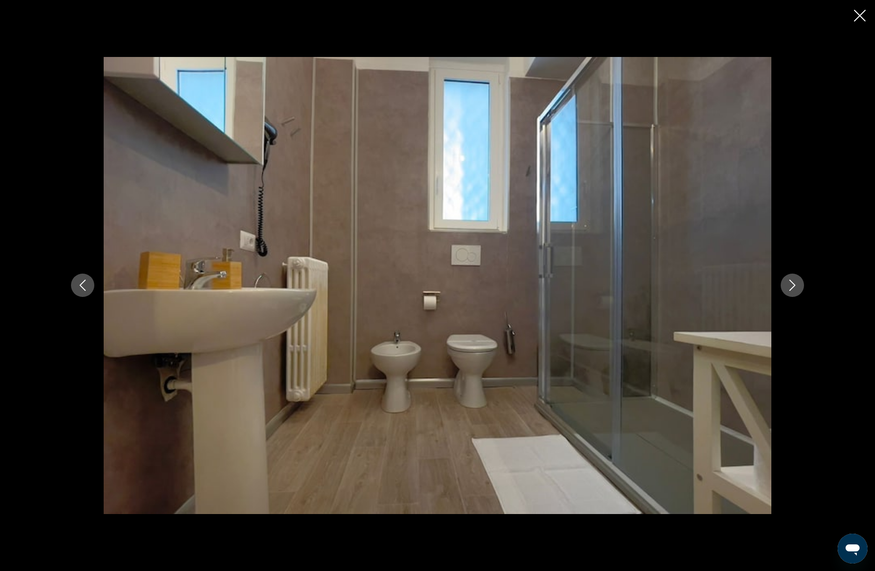
click at [793, 290] on icon "Next image" at bounding box center [792, 285] width 11 height 11
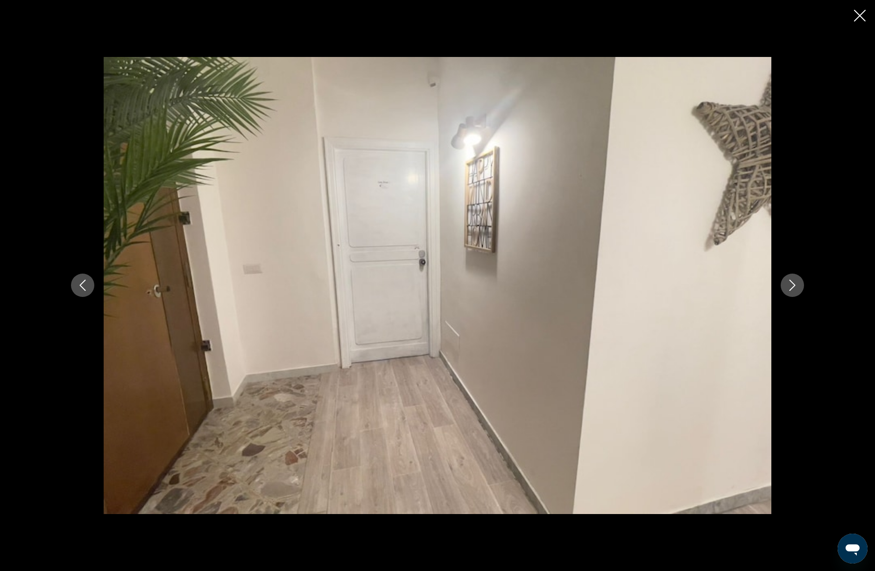
click at [793, 290] on icon "Next image" at bounding box center [792, 285] width 11 height 11
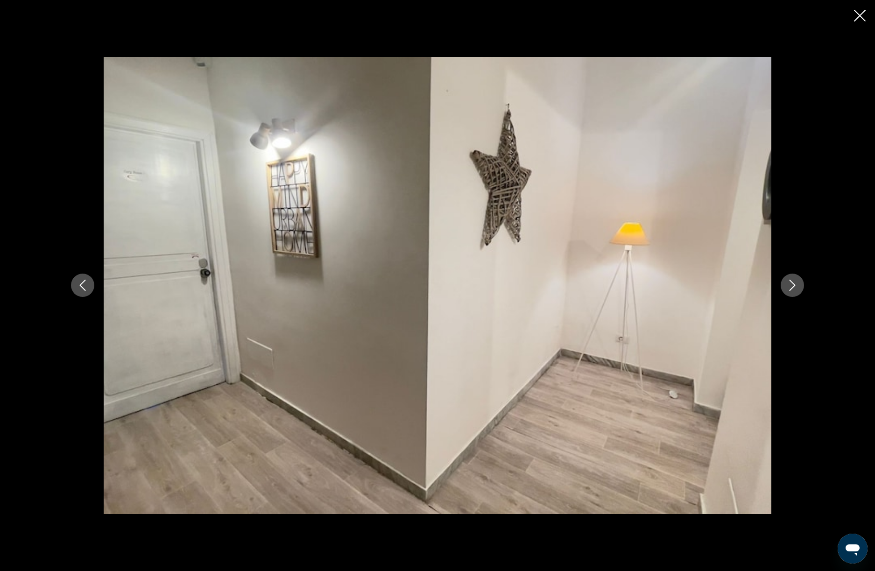
click at [793, 290] on icon "Next image" at bounding box center [792, 285] width 11 height 11
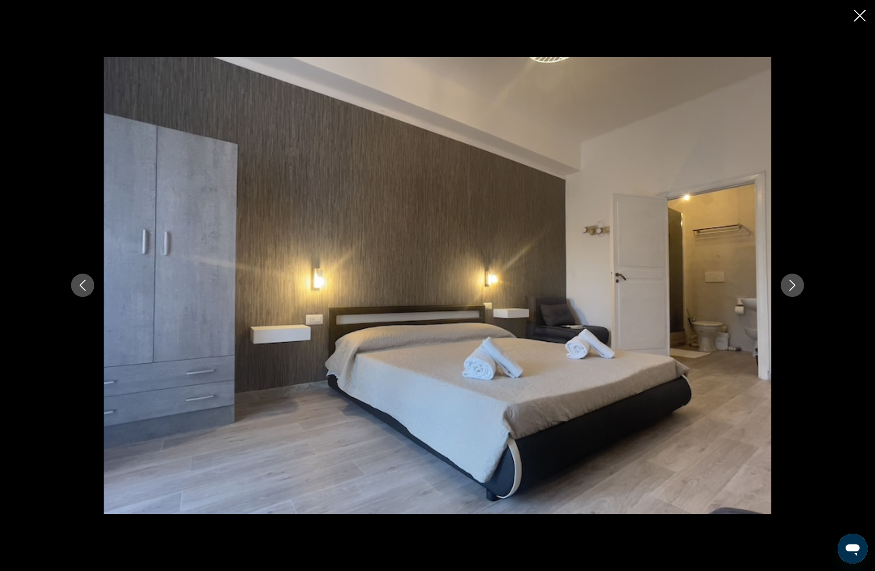
click at [793, 290] on icon "Next image" at bounding box center [792, 285] width 11 height 11
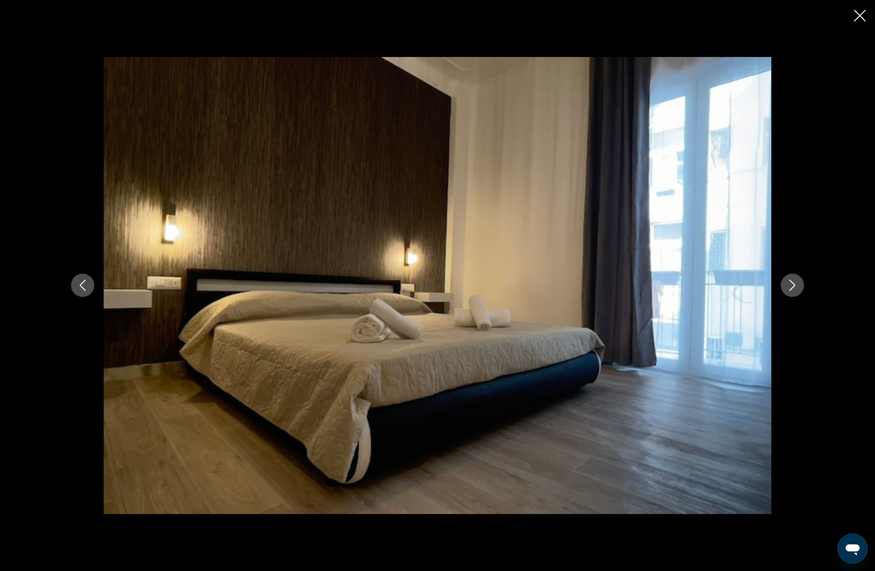
click at [793, 290] on icon "Next image" at bounding box center [792, 285] width 11 height 11
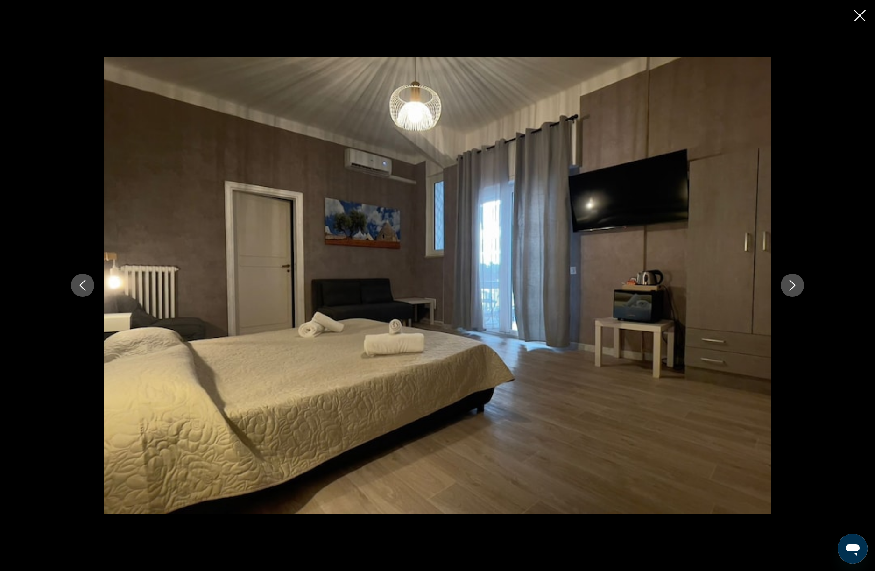
click at [793, 290] on icon "Next image" at bounding box center [792, 285] width 11 height 11
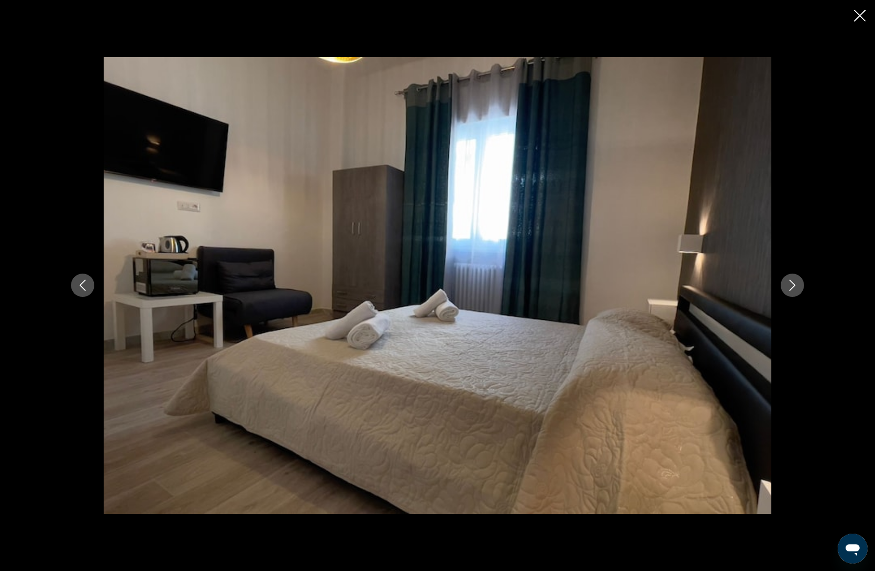
click at [793, 290] on icon "Next image" at bounding box center [792, 285] width 11 height 11
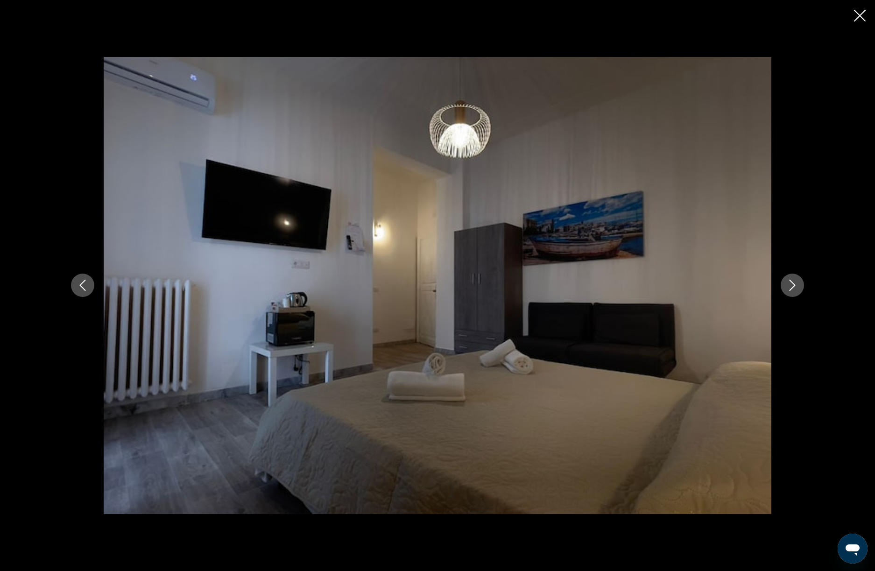
click at [793, 290] on icon "Next image" at bounding box center [792, 285] width 11 height 11
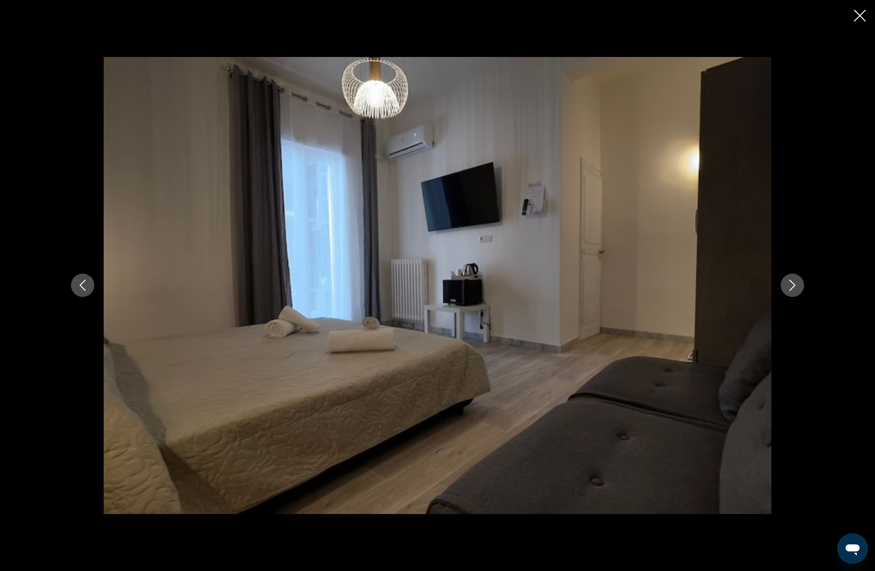
click at [793, 290] on icon "Next image" at bounding box center [792, 285] width 11 height 11
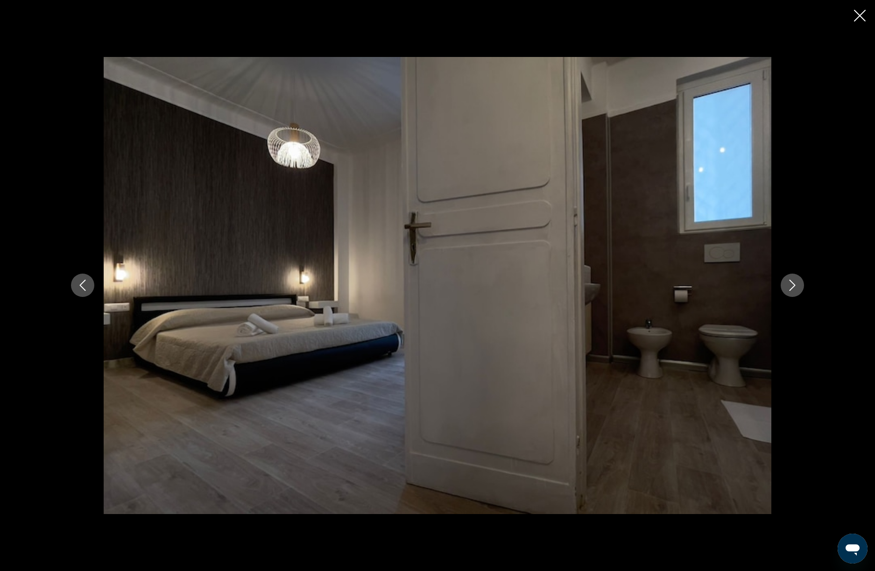
click at [793, 290] on icon "Next image" at bounding box center [792, 285] width 11 height 11
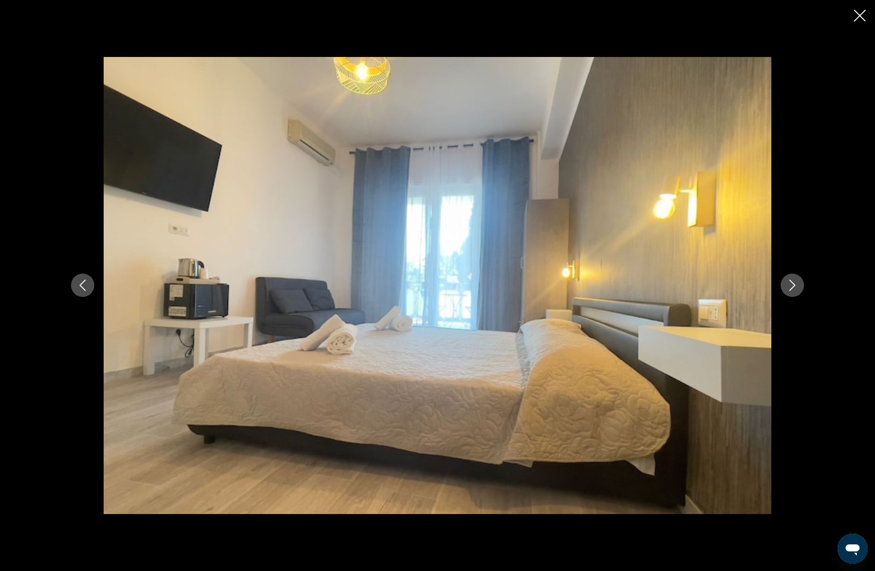
click at [859, 19] on icon "Close slideshow" at bounding box center [860, 16] width 12 height 12
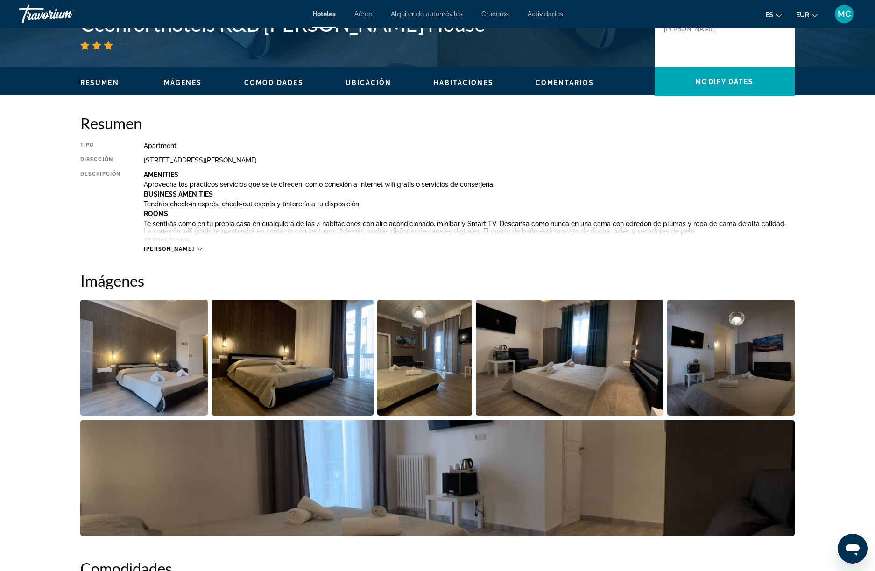
scroll to position [0, 0]
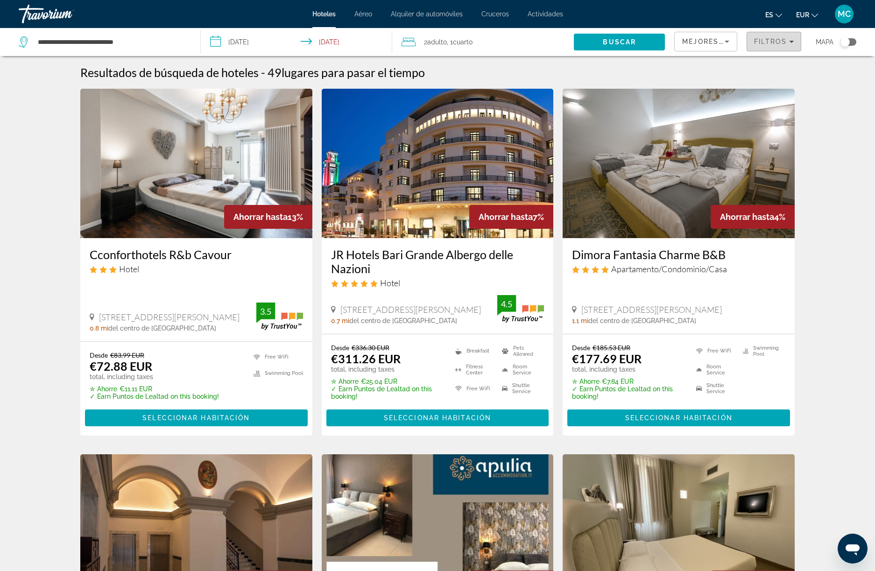
click at [795, 43] on span "Filters" at bounding box center [774, 41] width 54 height 22
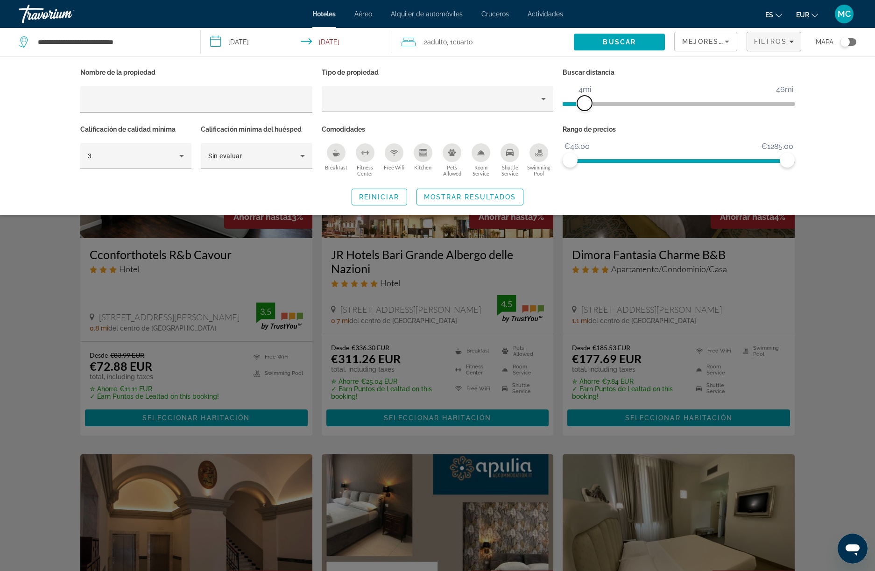
drag, startPoint x: 574, startPoint y: 102, endPoint x: 587, endPoint y: 103, distance: 13.1
click at [587, 103] on span "ngx-slider" at bounding box center [584, 103] width 15 height 15
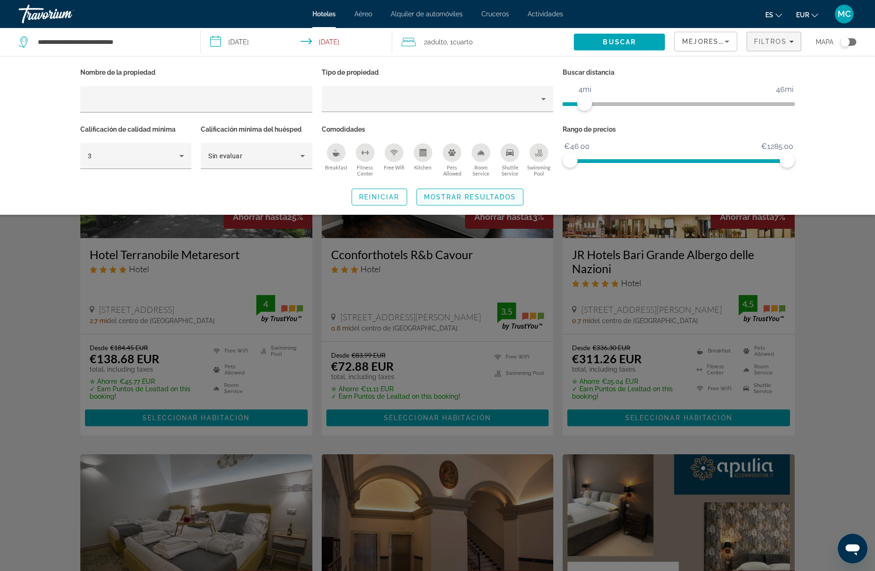
click at [464, 196] on span "Mostrar resultados" at bounding box center [470, 196] width 92 height 7
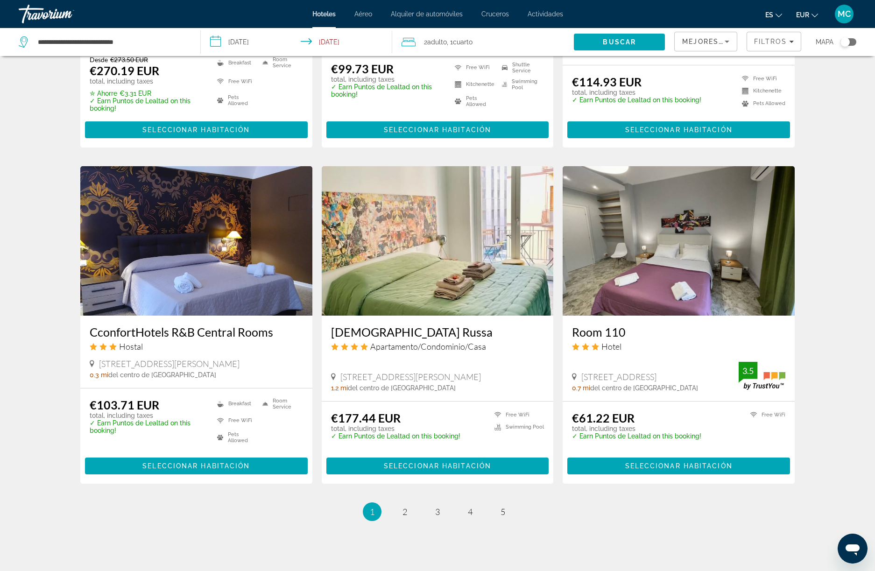
scroll to position [1017, 0]
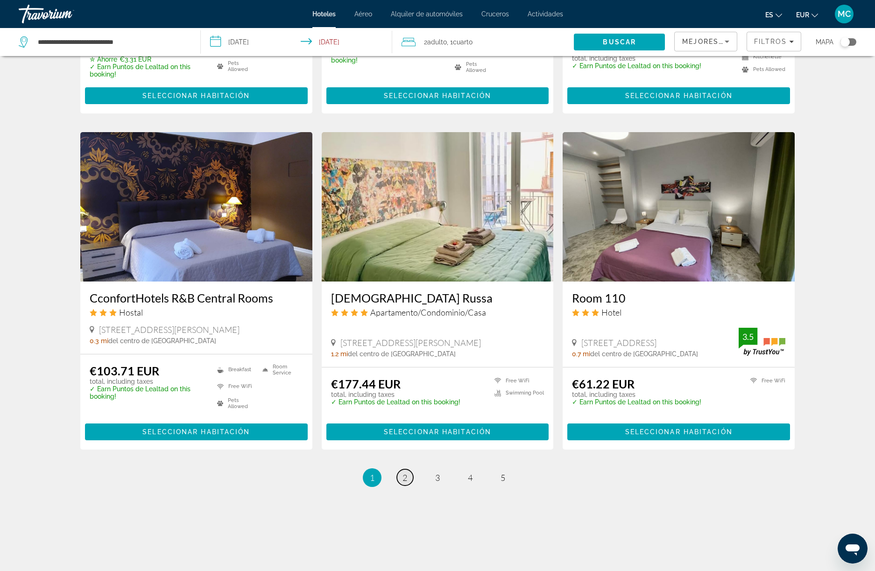
click at [404, 480] on span "2" at bounding box center [404, 478] width 5 height 10
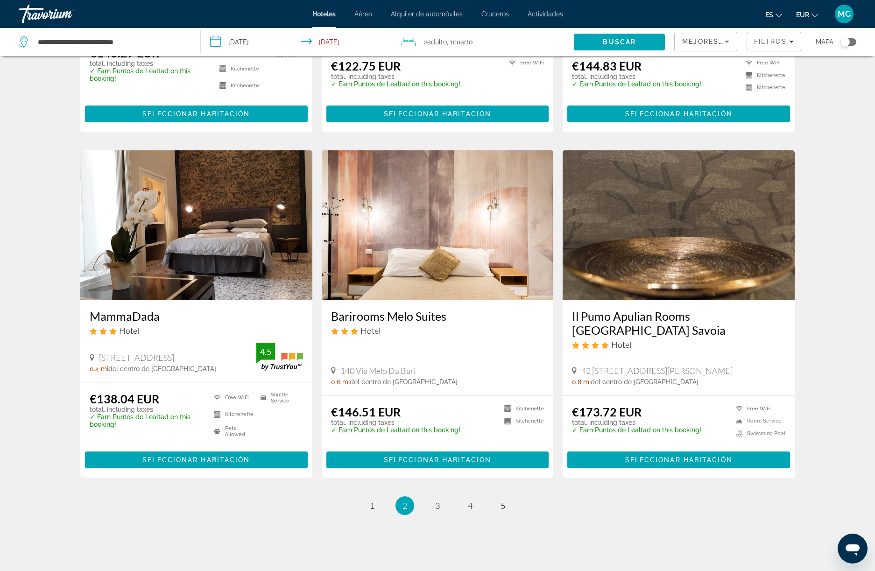
scroll to position [977, 0]
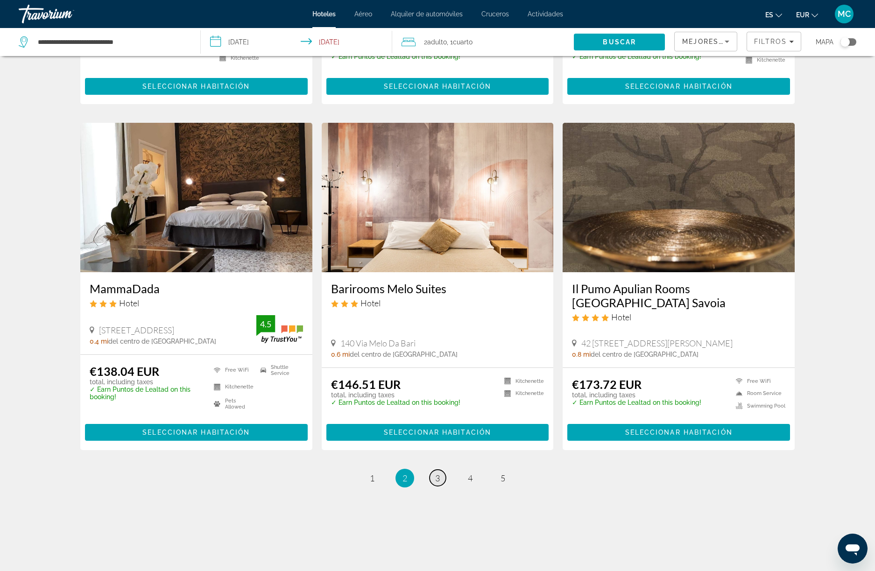
click at [440, 479] on span "3" at bounding box center [437, 478] width 5 height 10
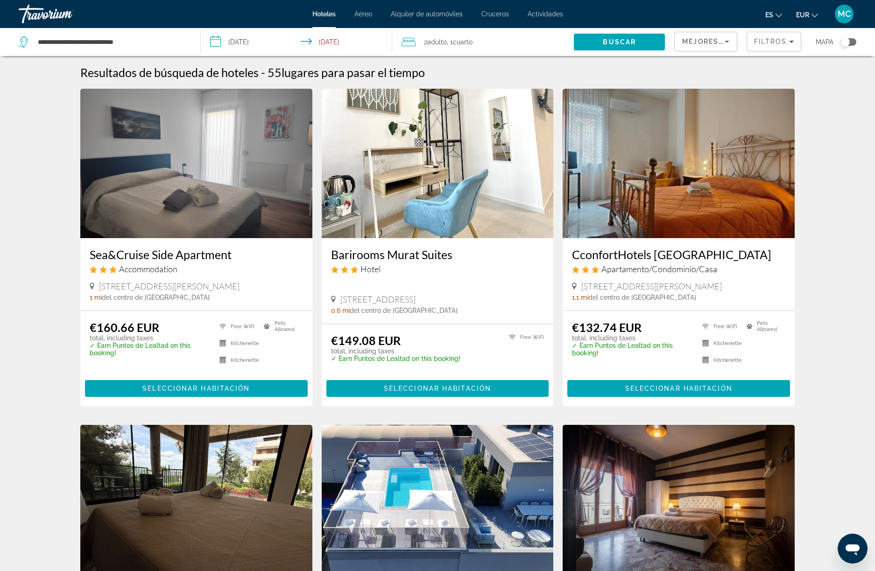
click at [203, 221] on img "Main content" at bounding box center [196, 163] width 232 height 149
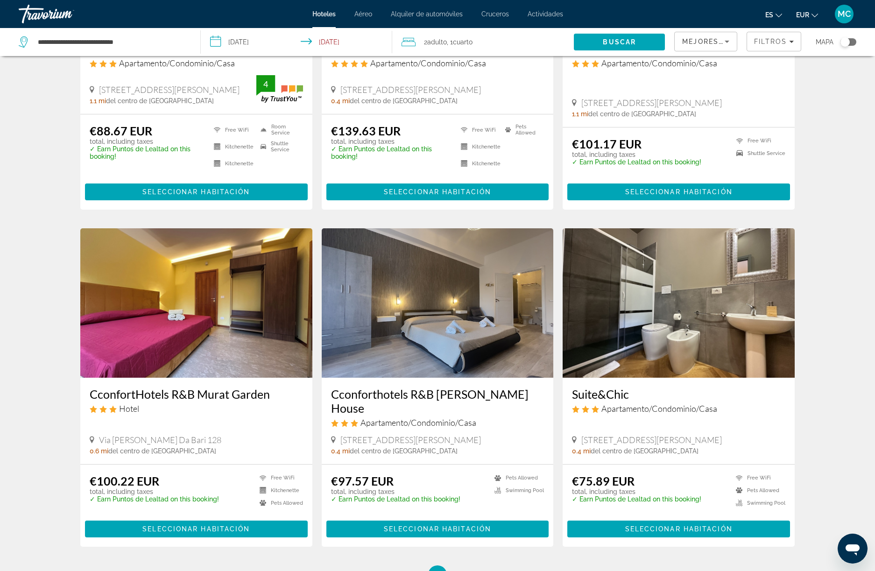
scroll to position [938, 0]
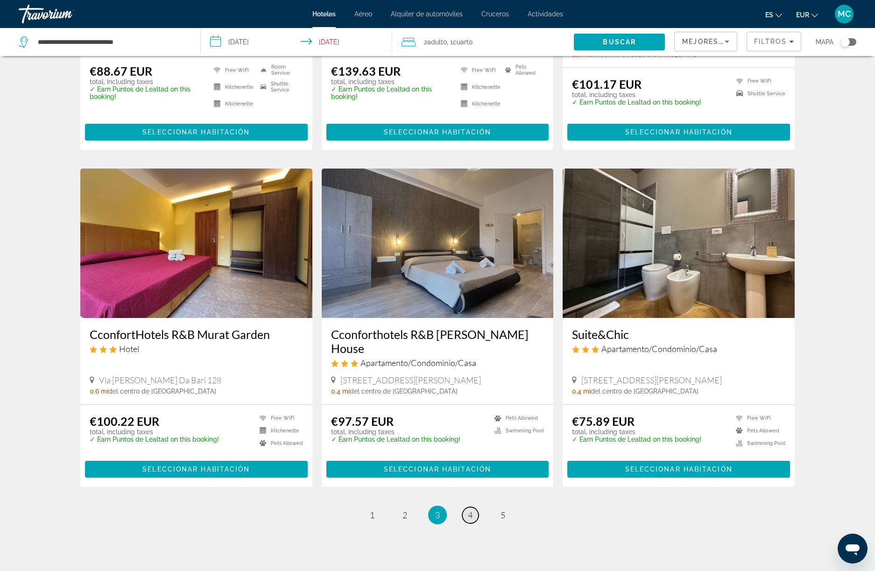
click at [472, 510] on span "4" at bounding box center [470, 515] width 5 height 10
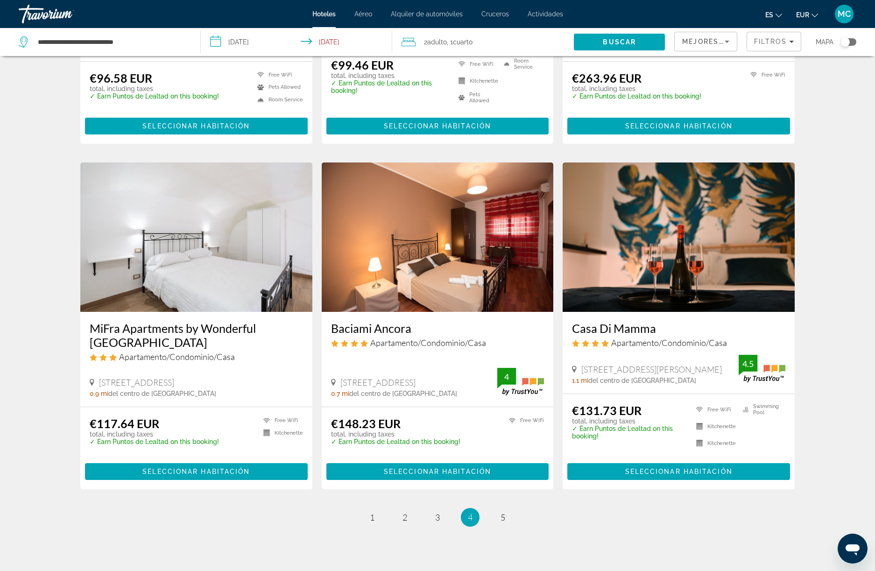
scroll to position [953, 0]
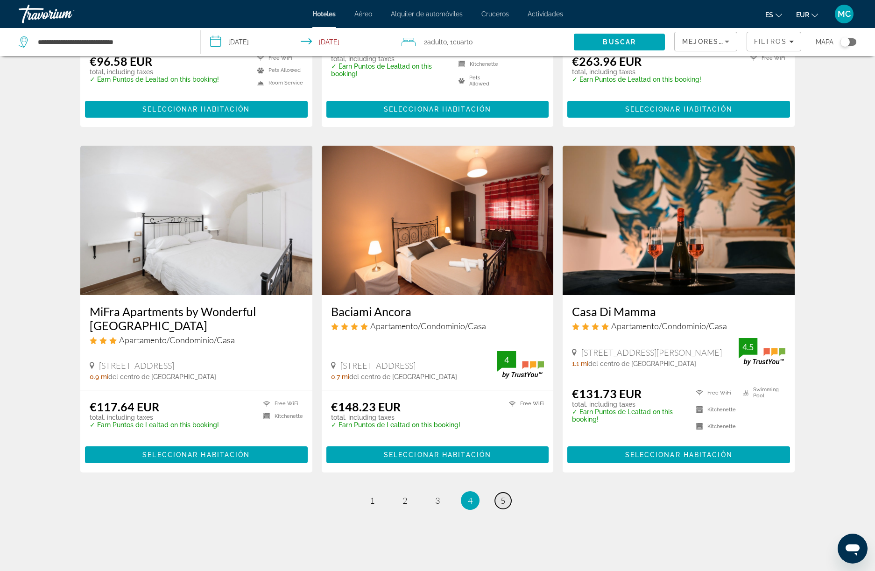
click at [505, 495] on span "5" at bounding box center [503, 500] width 5 height 10
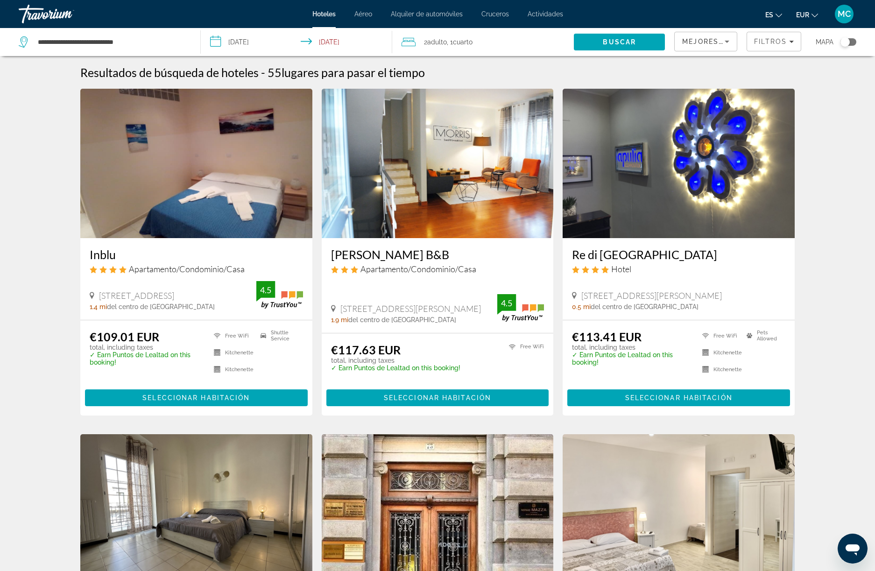
click at [212, 207] on img "Main content" at bounding box center [196, 163] width 232 height 149
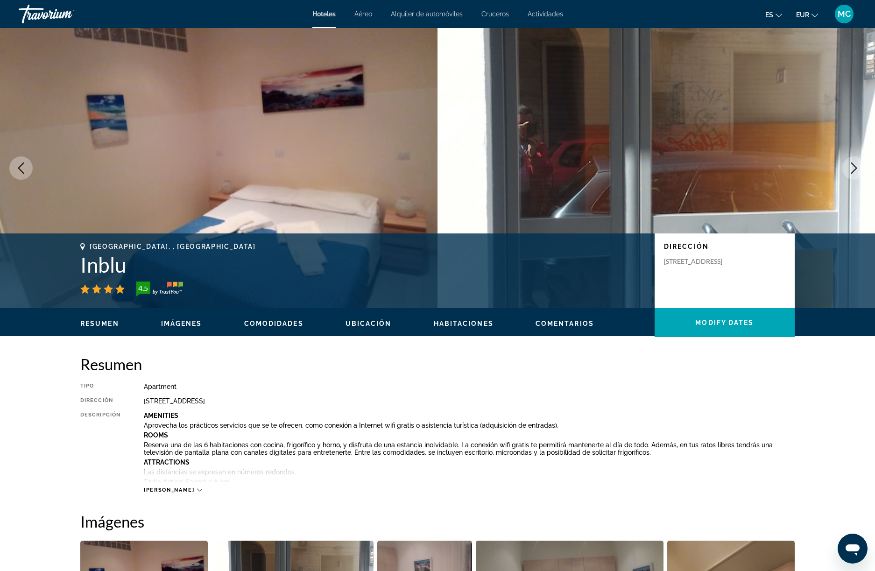
click at [856, 164] on icon "Next image" at bounding box center [853, 167] width 11 height 11
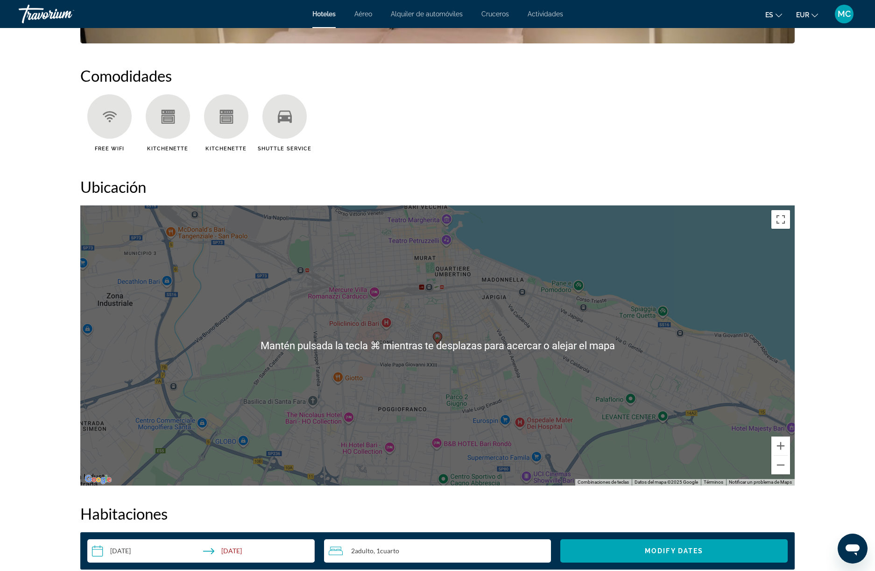
scroll to position [585, 0]
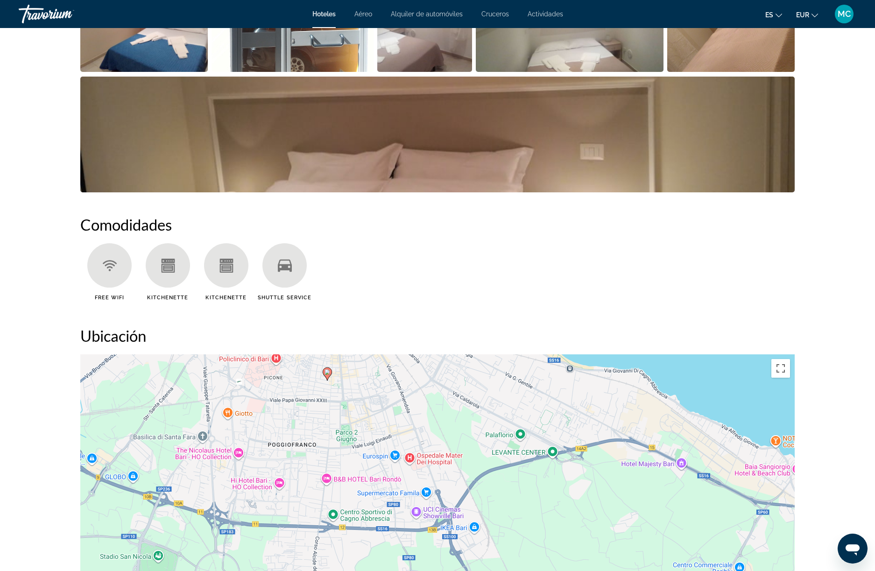
drag, startPoint x: 470, startPoint y: 429, endPoint x: 361, endPoint y: 318, distance: 155.8
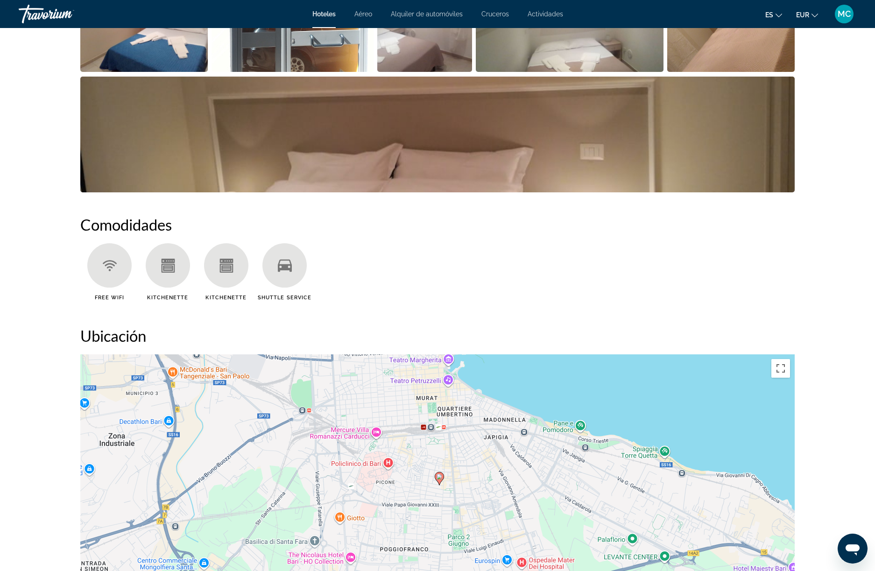
drag, startPoint x: 352, startPoint y: 494, endPoint x: 466, endPoint y: 607, distance: 160.1
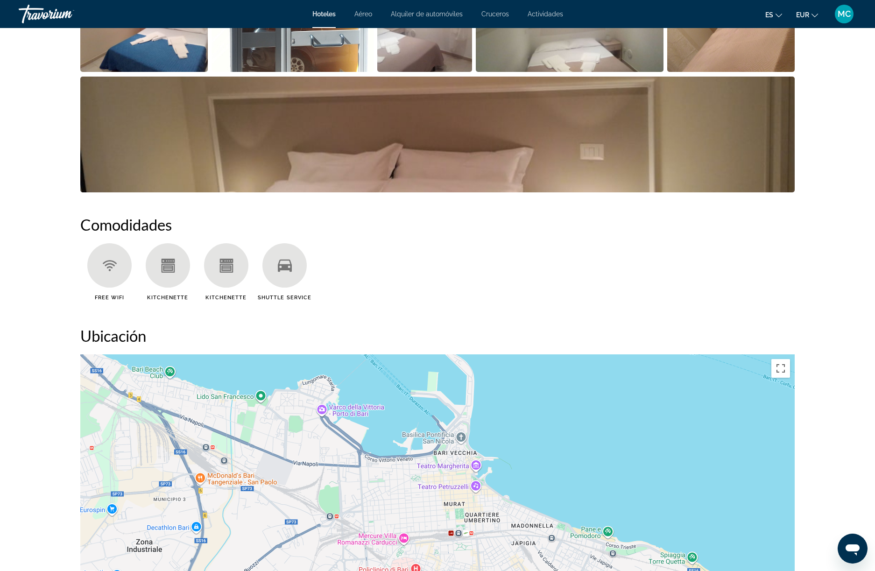
drag, startPoint x: 416, startPoint y: 487, endPoint x: 441, endPoint y: 586, distance: 101.7
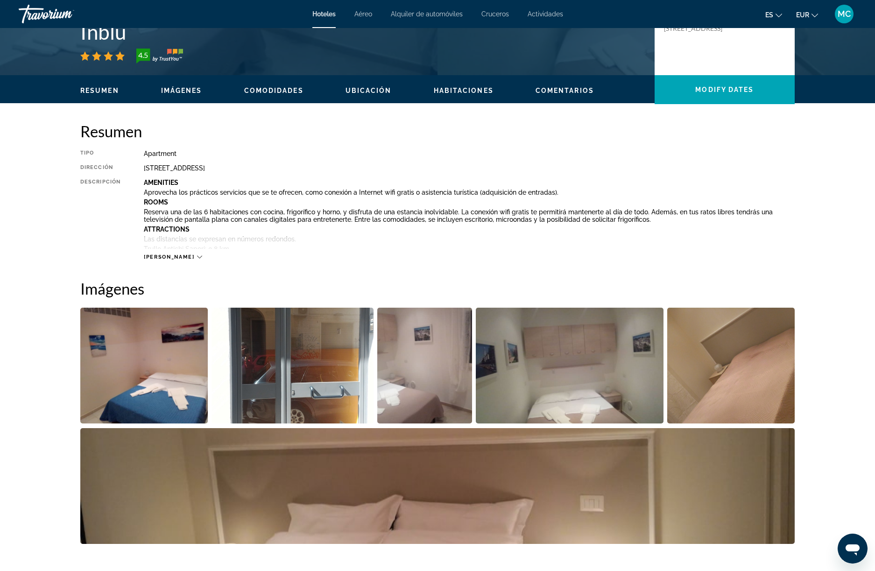
scroll to position [79, 0]
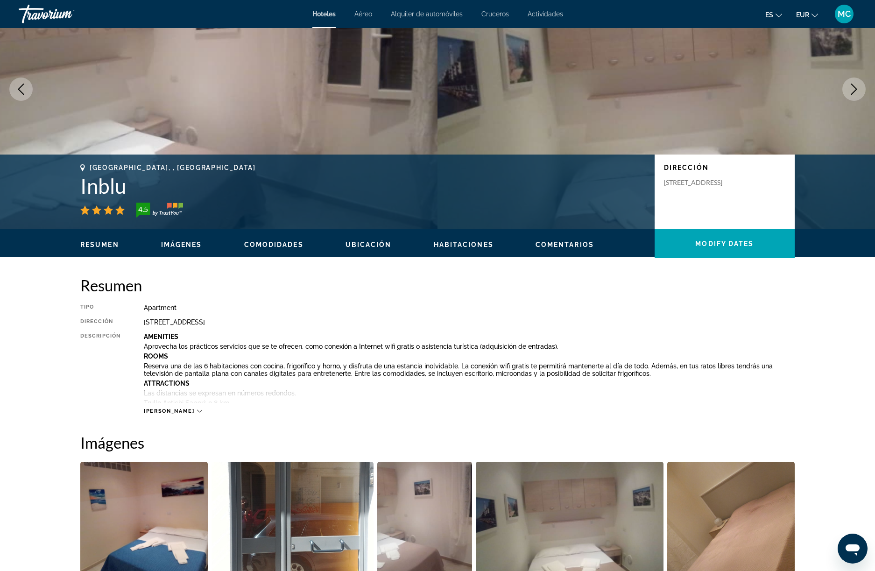
click at [386, 243] on span "Ubicación" at bounding box center [369, 244] width 46 height 7
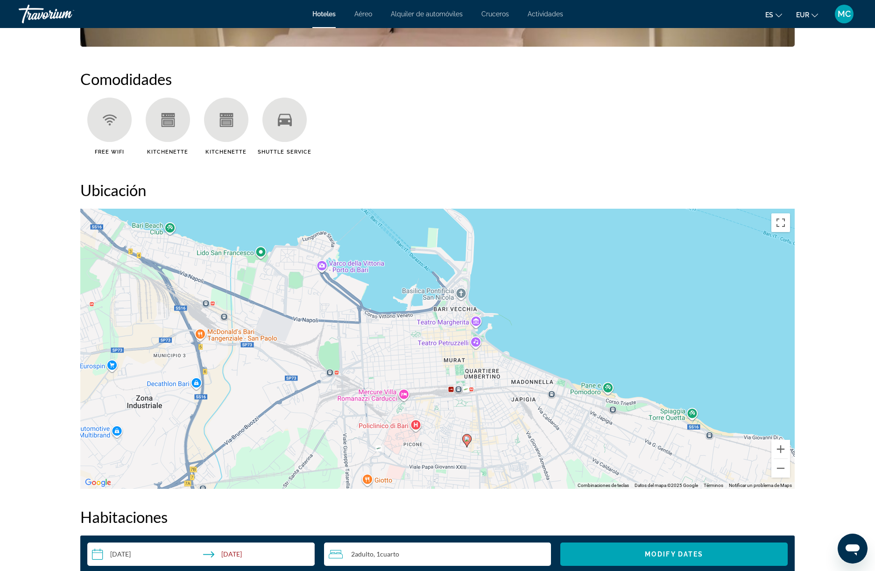
scroll to position [855, 0]
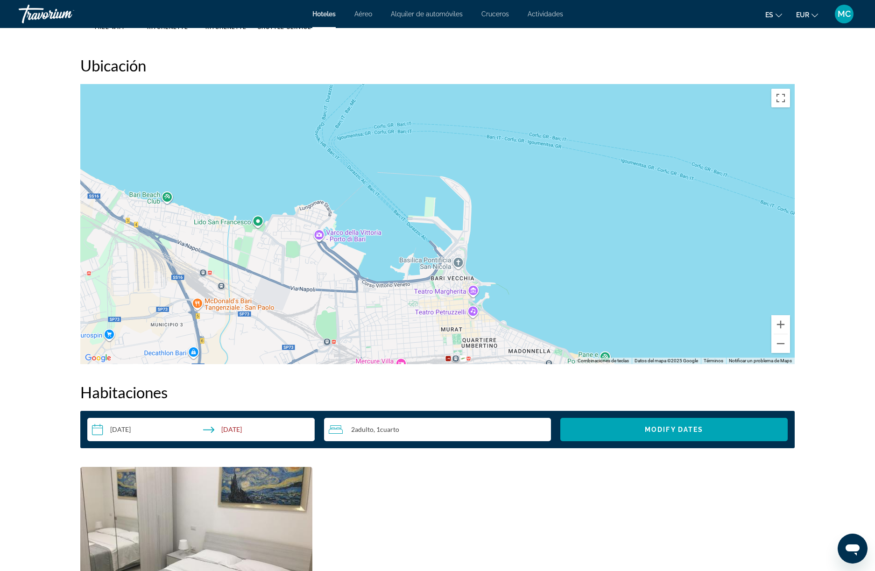
drag, startPoint x: 466, startPoint y: 197, endPoint x: 461, endPoint y: 298, distance: 101.9
click at [463, 295] on div "Para activar la función de arrastre con el teclado, pulsa Alt + Intro. Cuando h…" at bounding box center [437, 224] width 714 height 280
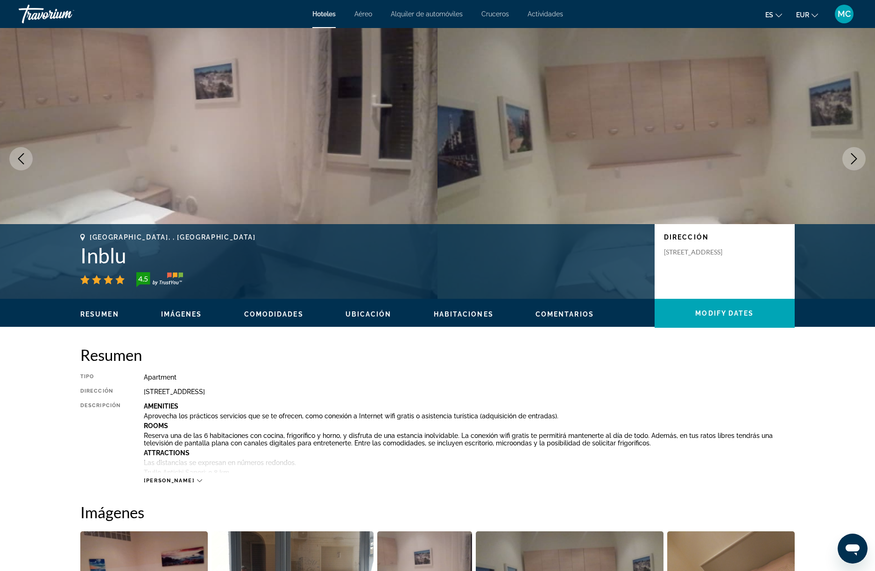
scroll to position [0, 0]
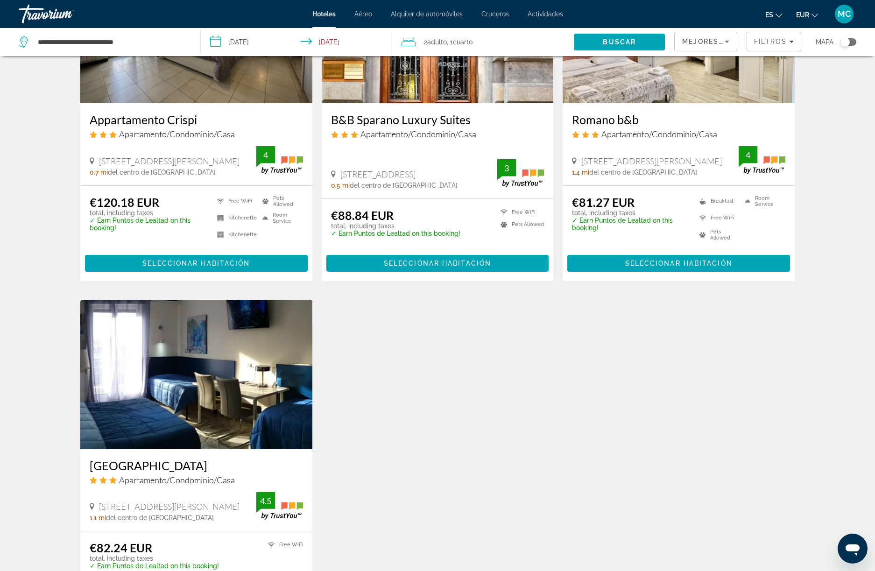
scroll to position [644, 0]
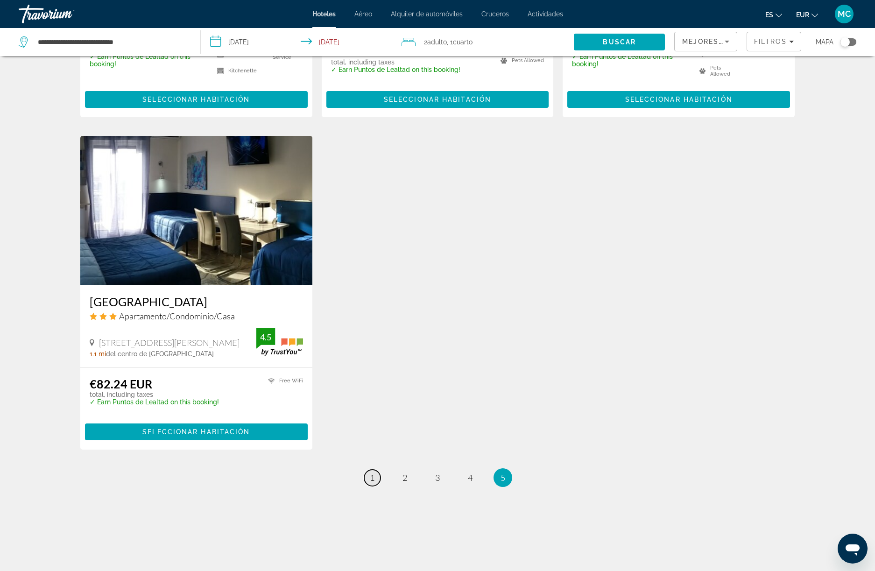
click at [376, 474] on link "page 1" at bounding box center [372, 478] width 16 height 16
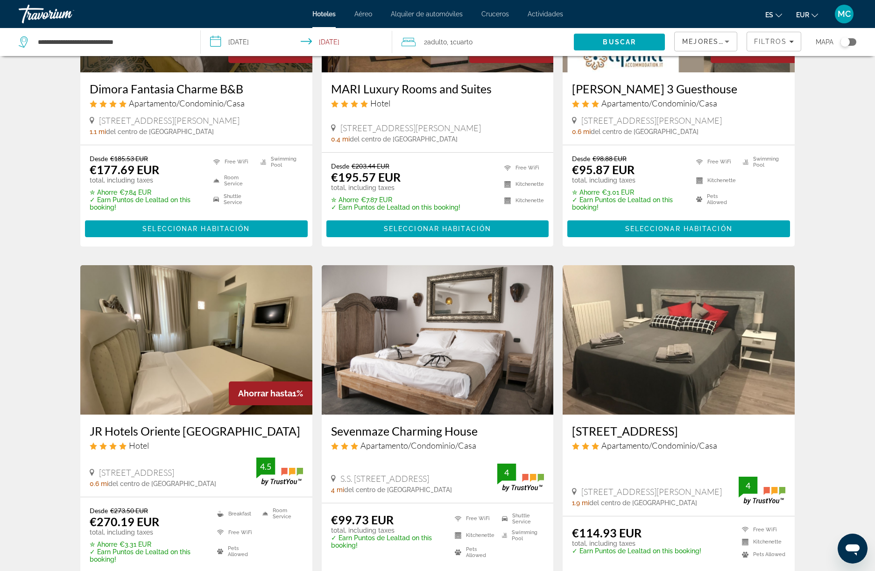
scroll to position [533, 0]
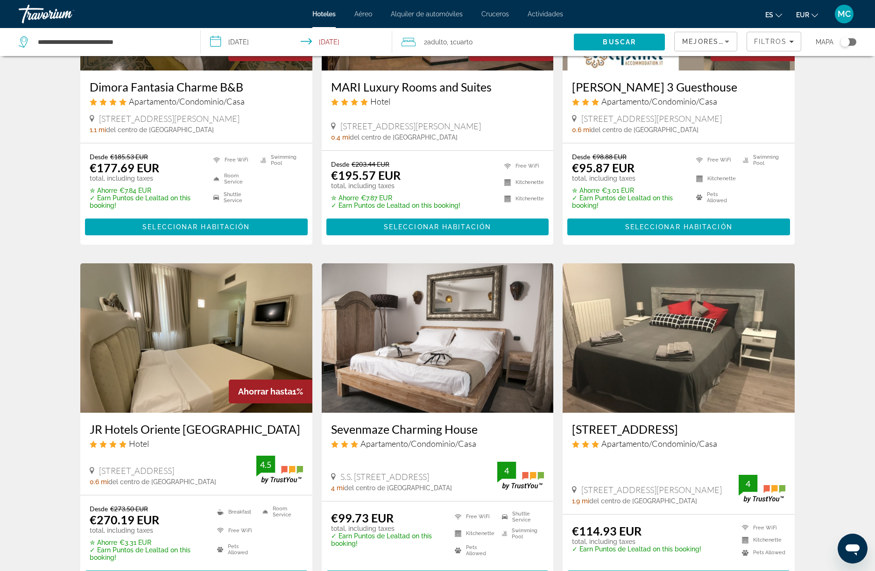
click at [436, 359] on img "Main content" at bounding box center [438, 337] width 232 height 149
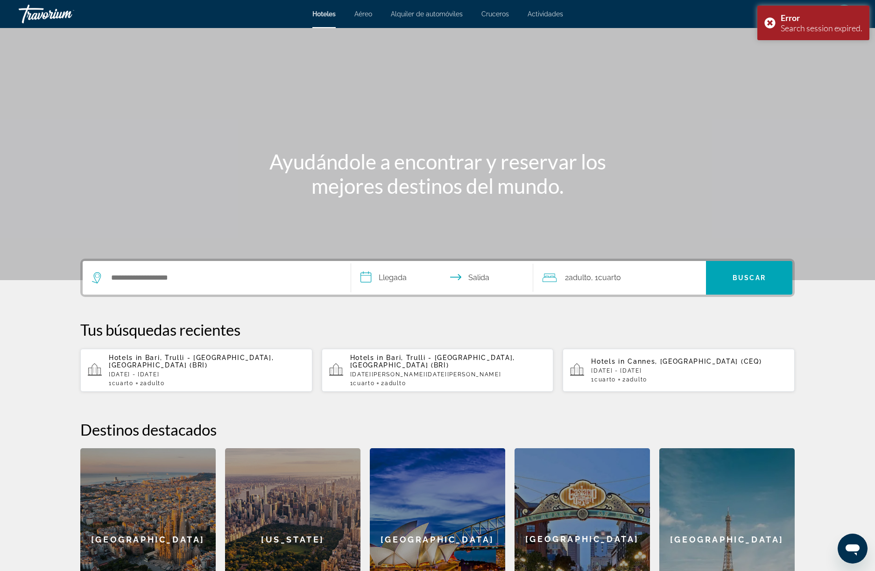
scroll to position [77, 0]
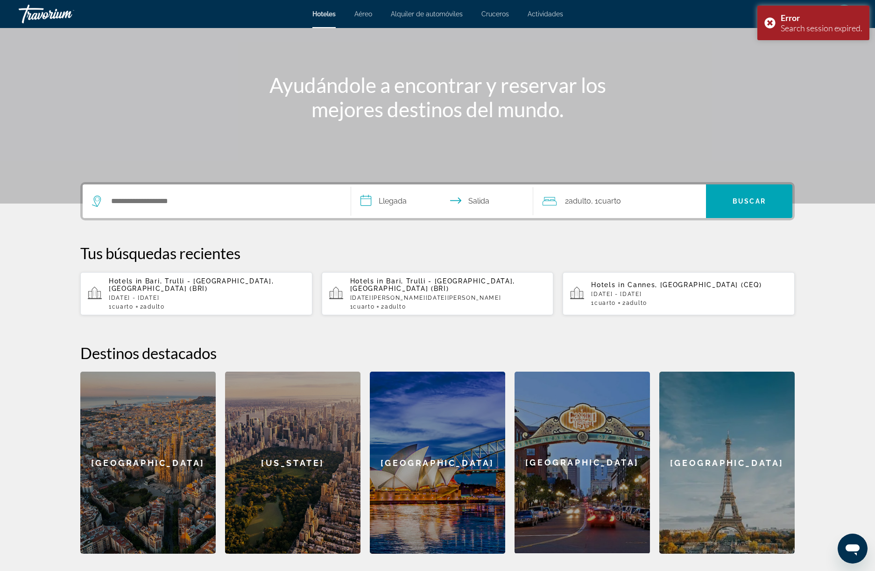
click at [160, 282] on span "Bari, Trulli - [GEOGRAPHIC_DATA], [GEOGRAPHIC_DATA] (BRI)" at bounding box center [191, 284] width 165 height 15
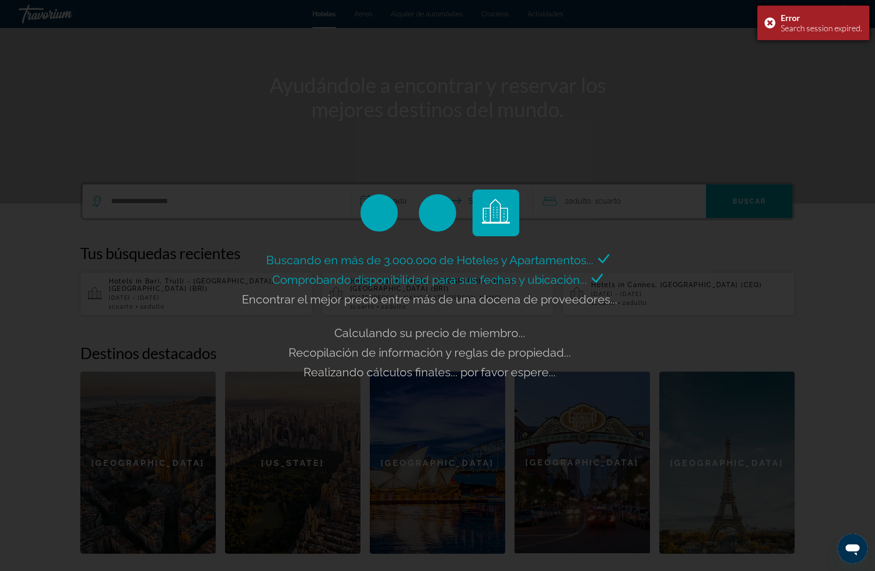
click at [775, 27] on div "Error Search session expired." at bounding box center [813, 23] width 112 height 35
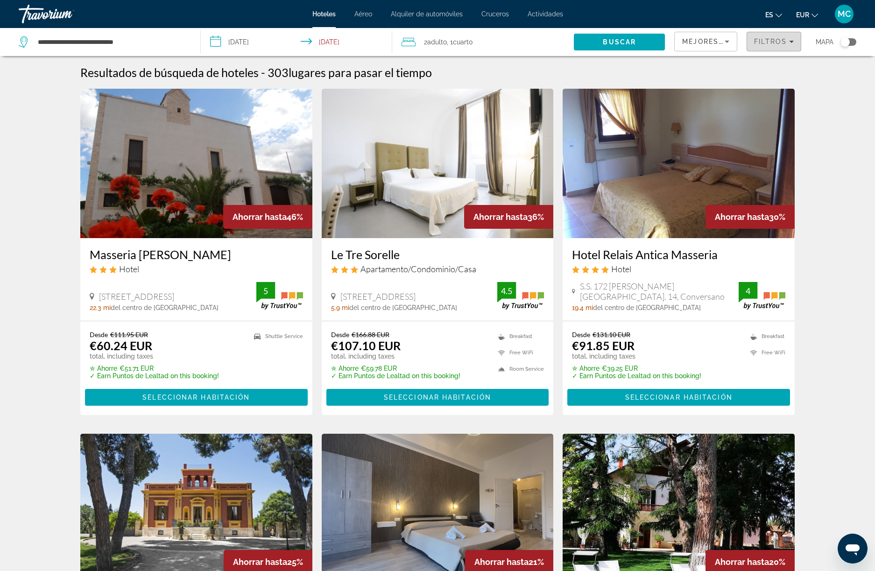
click at [759, 45] on span "Filtros" at bounding box center [770, 41] width 33 height 7
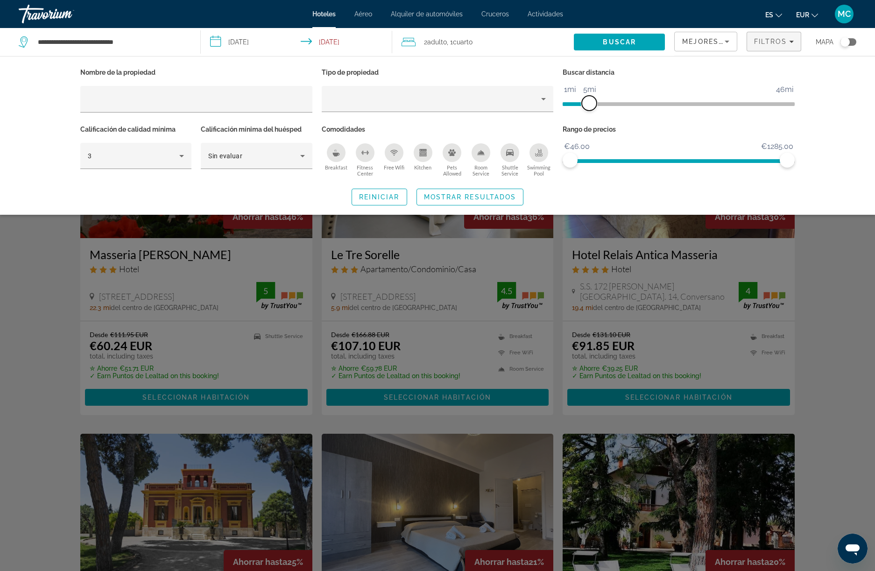
drag, startPoint x: 710, startPoint y: 104, endPoint x: 589, endPoint y: 99, distance: 121.0
click at [589, 99] on span "ngx-slider" at bounding box center [589, 103] width 15 height 15
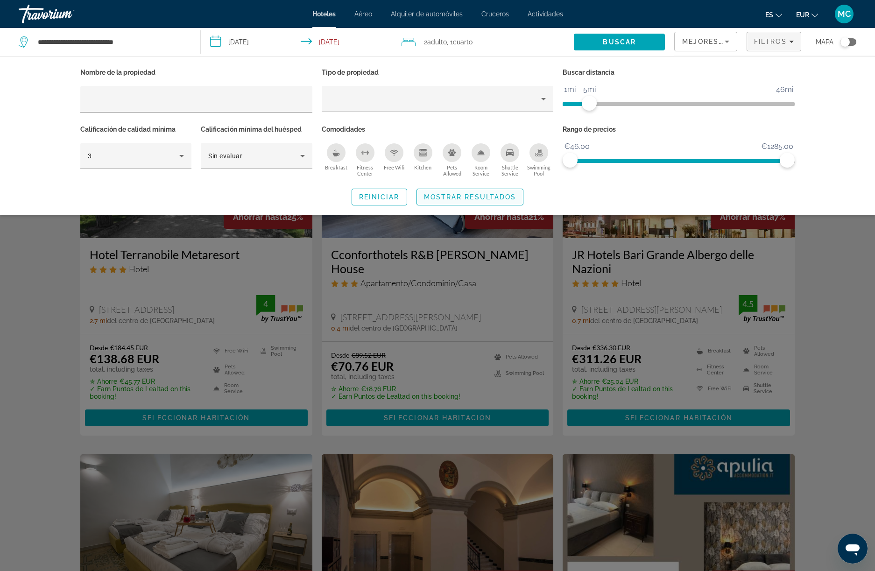
click at [487, 189] on span "Search widget" at bounding box center [470, 197] width 106 height 22
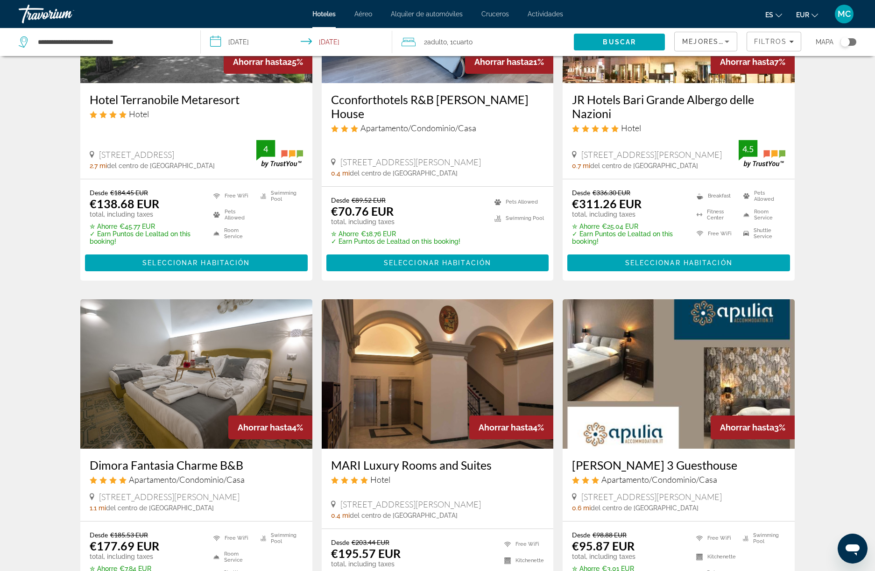
scroll to position [227, 0]
